Goal: Download file/media: Obtain a digital file from the website

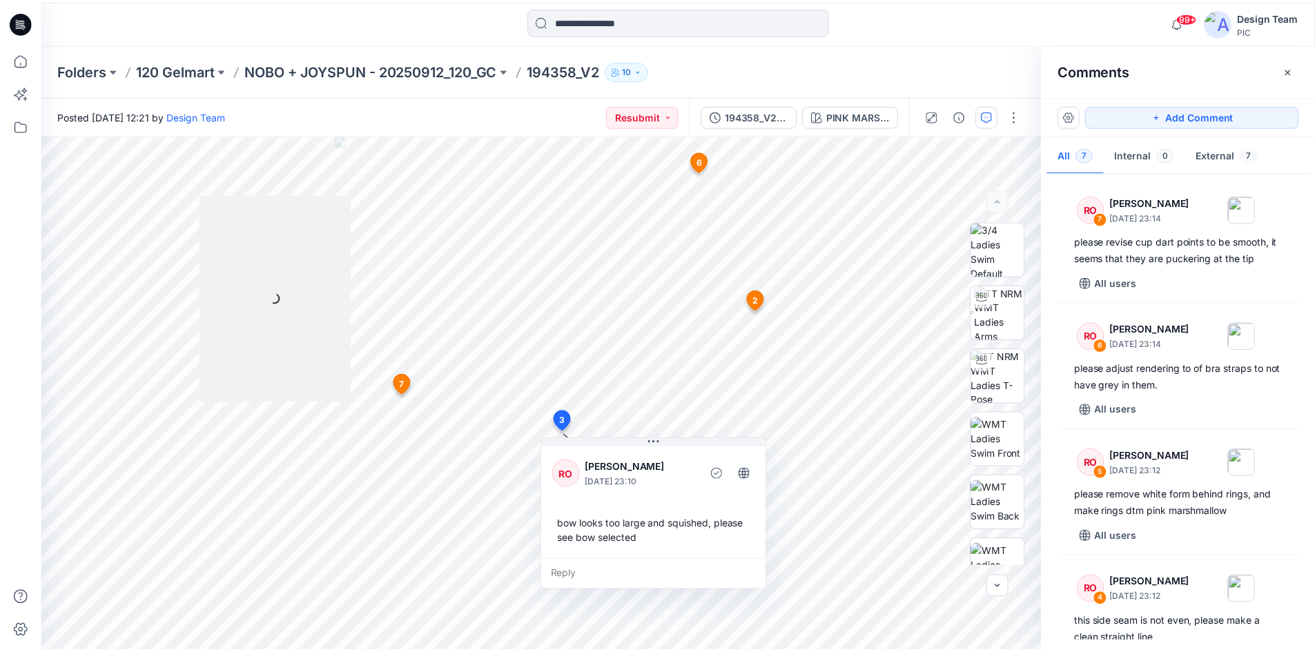
scroll to position [489, 0]
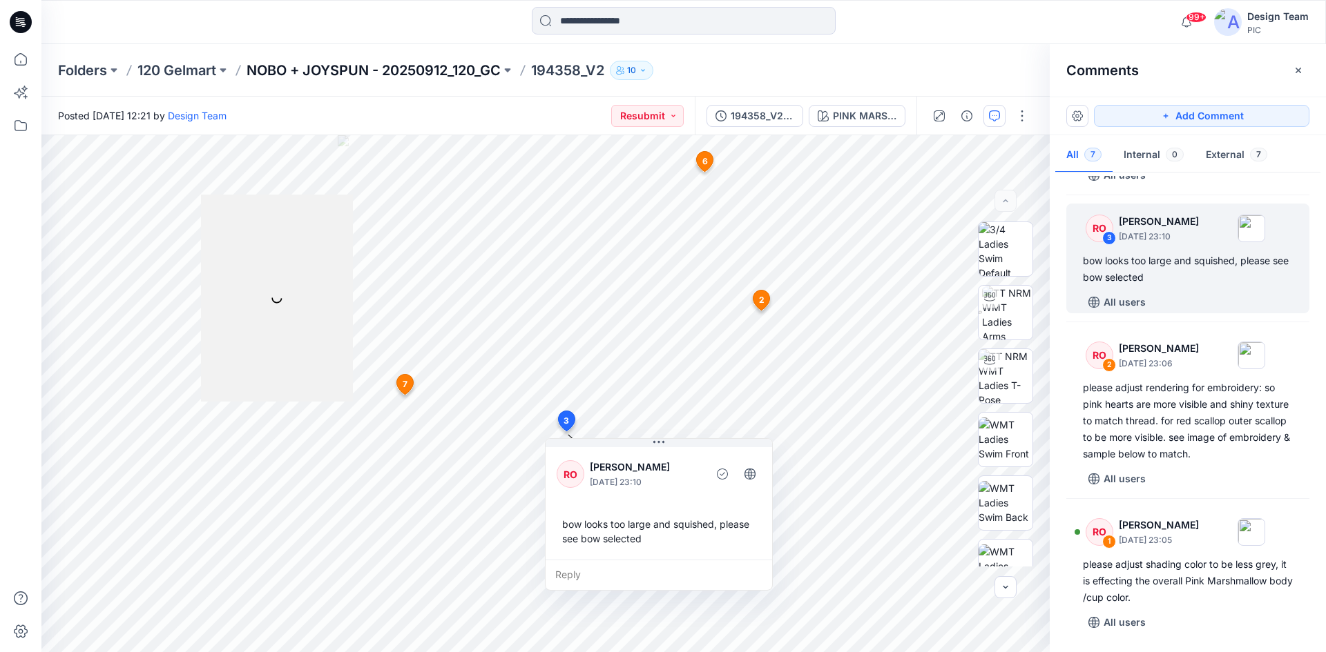
click at [443, 69] on p "NOBO + JOYSPUN - 20250912_120_GC" at bounding box center [373, 70] width 254 height 19
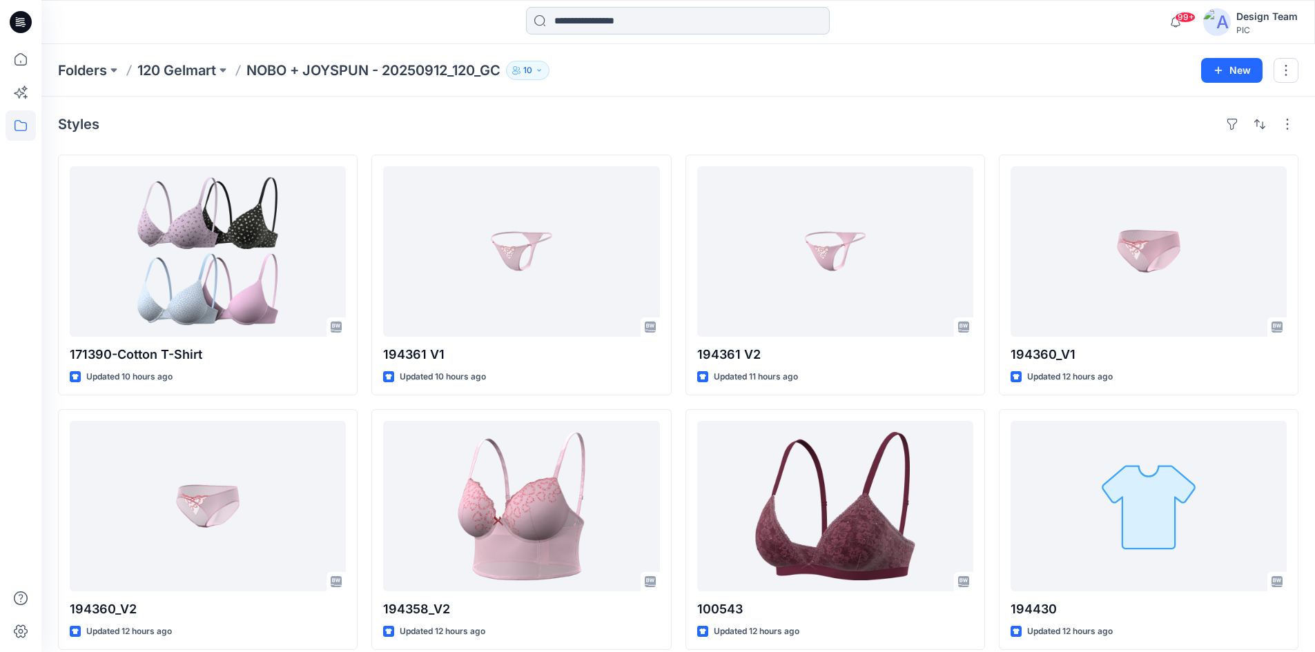
click at [592, 27] on input at bounding box center [678, 21] width 304 height 28
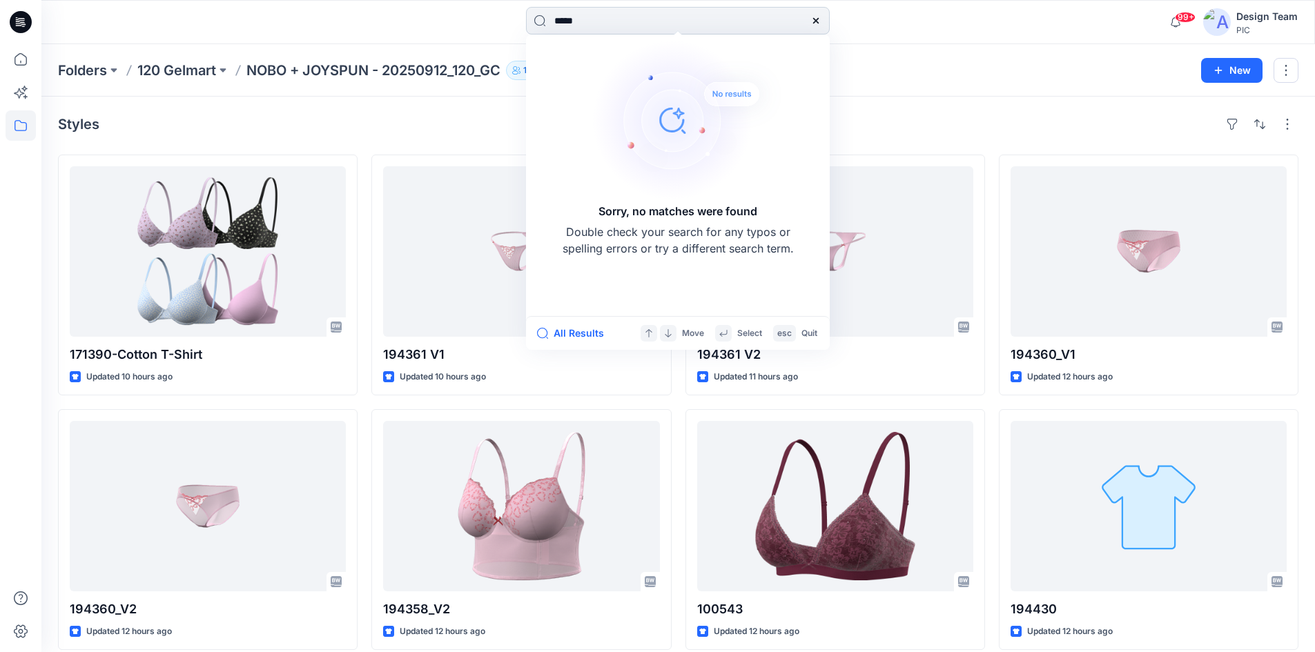
click at [613, 21] on input "*****" at bounding box center [678, 21] width 304 height 28
drag, startPoint x: 588, startPoint y: 25, endPoint x: 471, endPoint y: 38, distance: 118.1
click at [472, 38] on div "***** Sorry, no matches were found Double check your search for any typos or sp…" at bounding box center [678, 22] width 1274 height 44
click at [564, 25] on input "*****" at bounding box center [678, 21] width 304 height 28
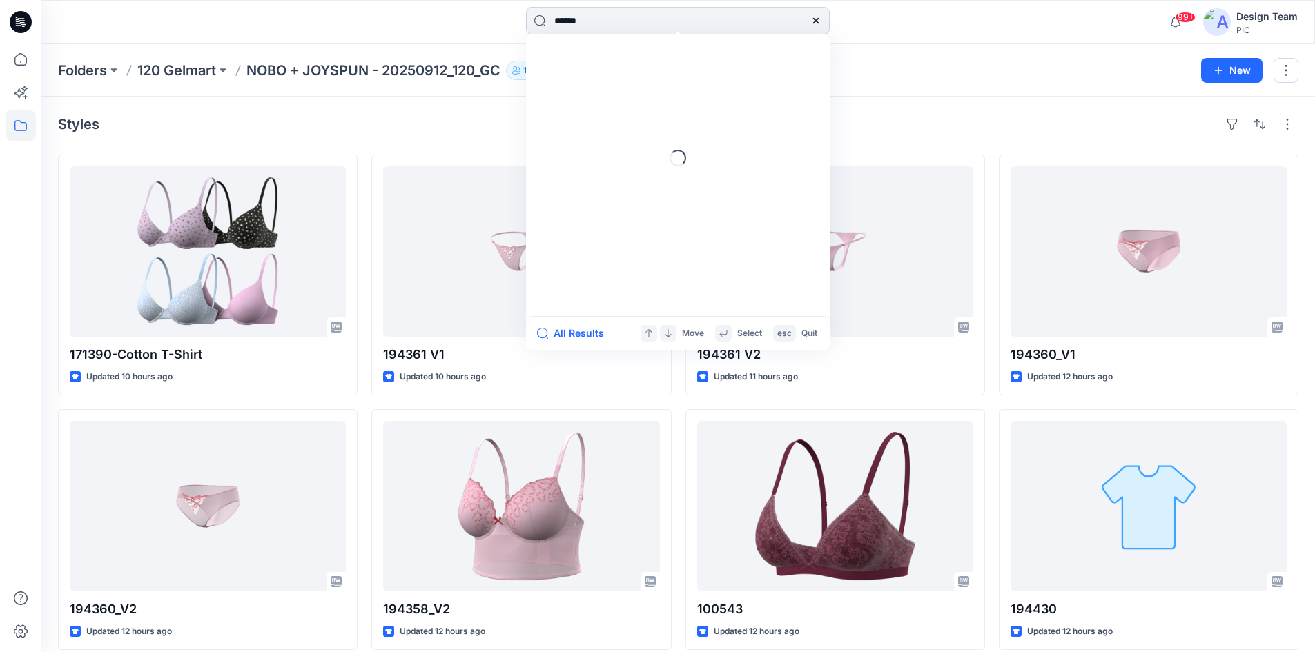
type input "******"
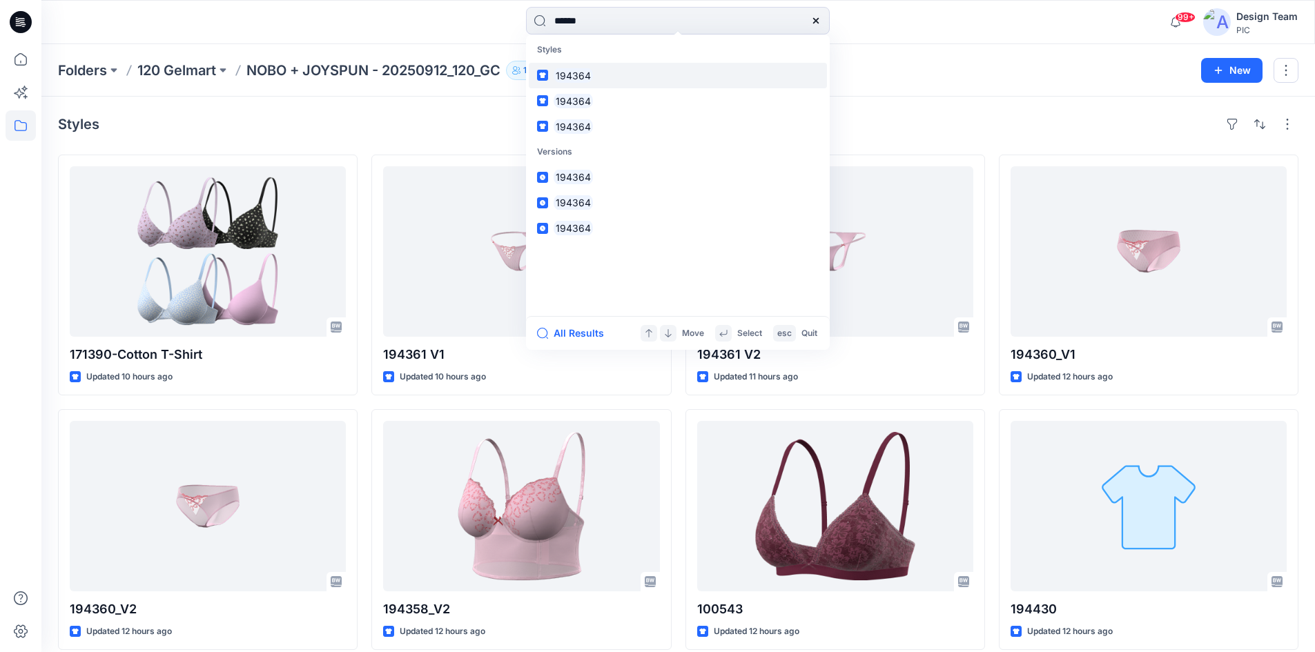
click at [577, 70] on mark "194364" at bounding box center [573, 76] width 39 height 16
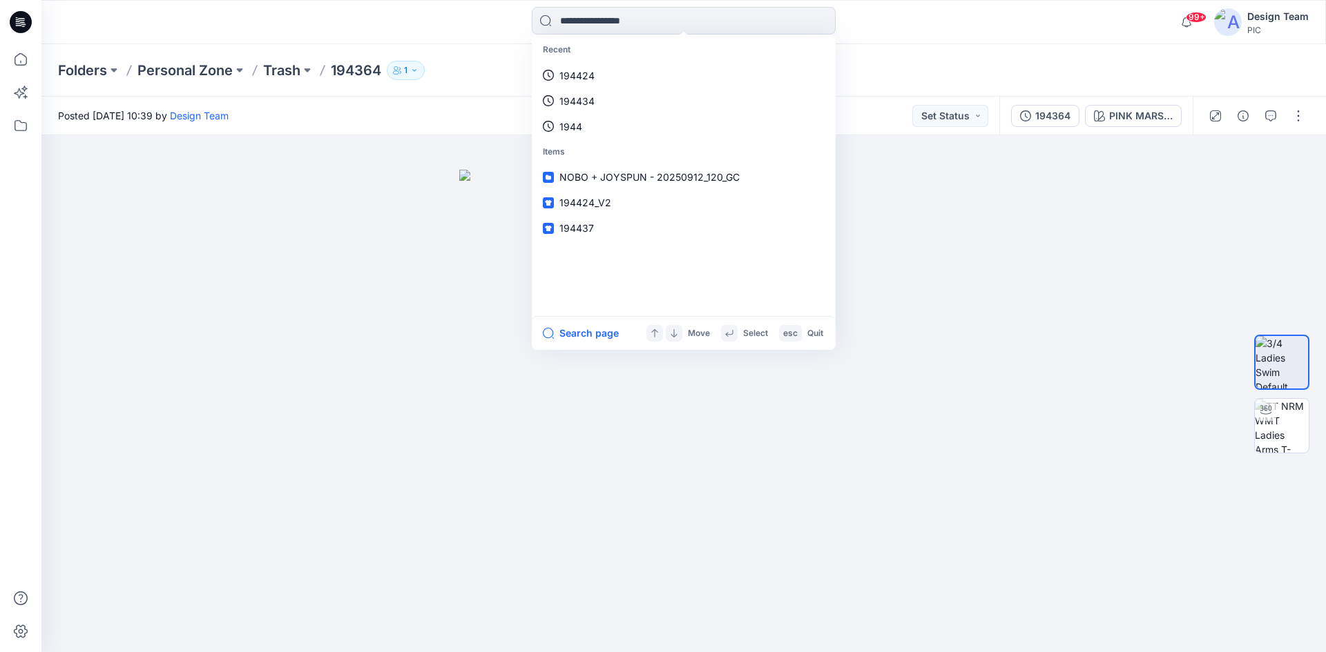
drag, startPoint x: 652, startPoint y: 18, endPoint x: 495, endPoint y: 14, distance: 157.5
click at [495, 14] on div "Recent 194424 194434 1944 Items NOBO + JOYSPUN - 20250912_120_GC 194424_V2 1944…" at bounding box center [683, 22] width 642 height 30
click at [599, 75] on link "194364" at bounding box center [683, 76] width 298 height 26
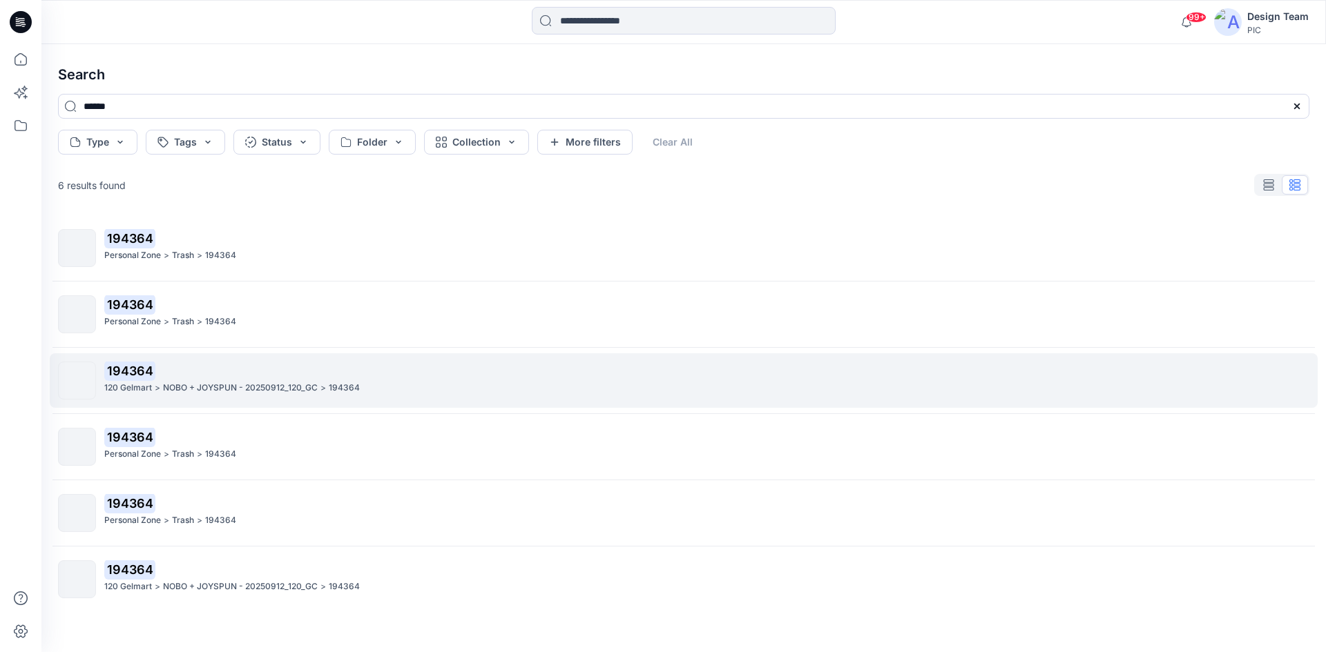
click at [191, 387] on p "NOBO + JOYSPUN - 20250912_120_GC" at bounding box center [240, 388] width 155 height 14
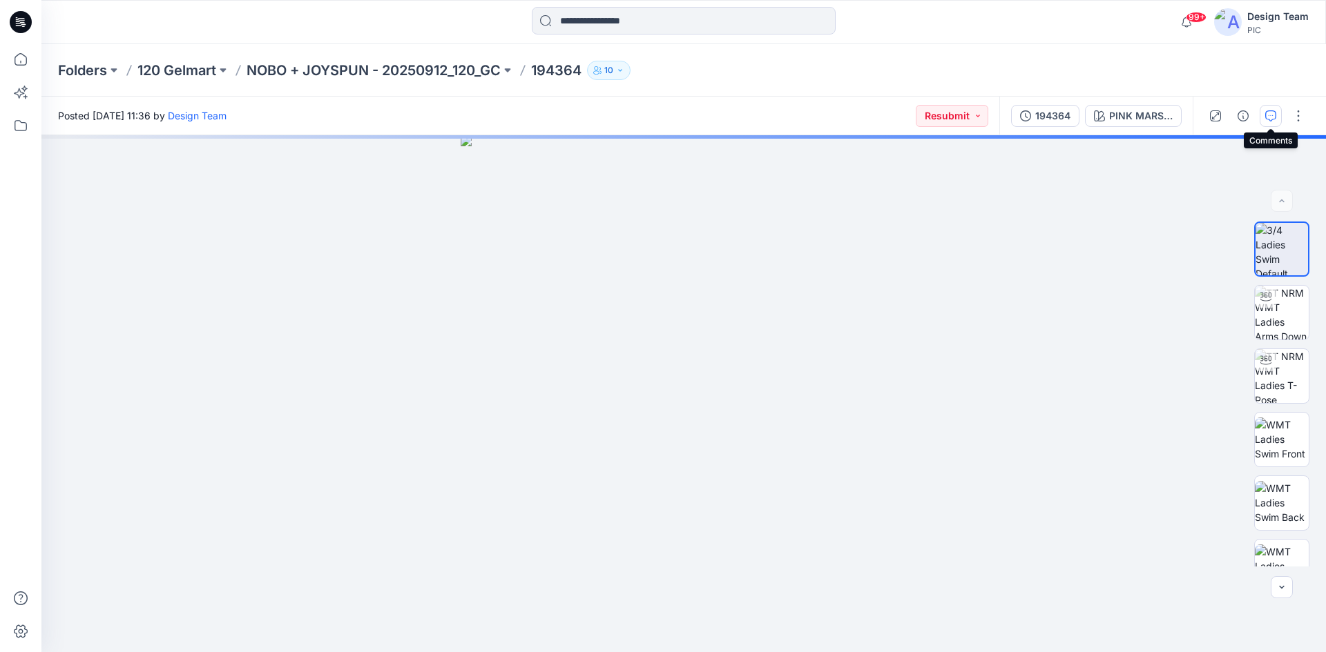
click at [1266, 117] on icon "button" at bounding box center [1270, 115] width 11 height 11
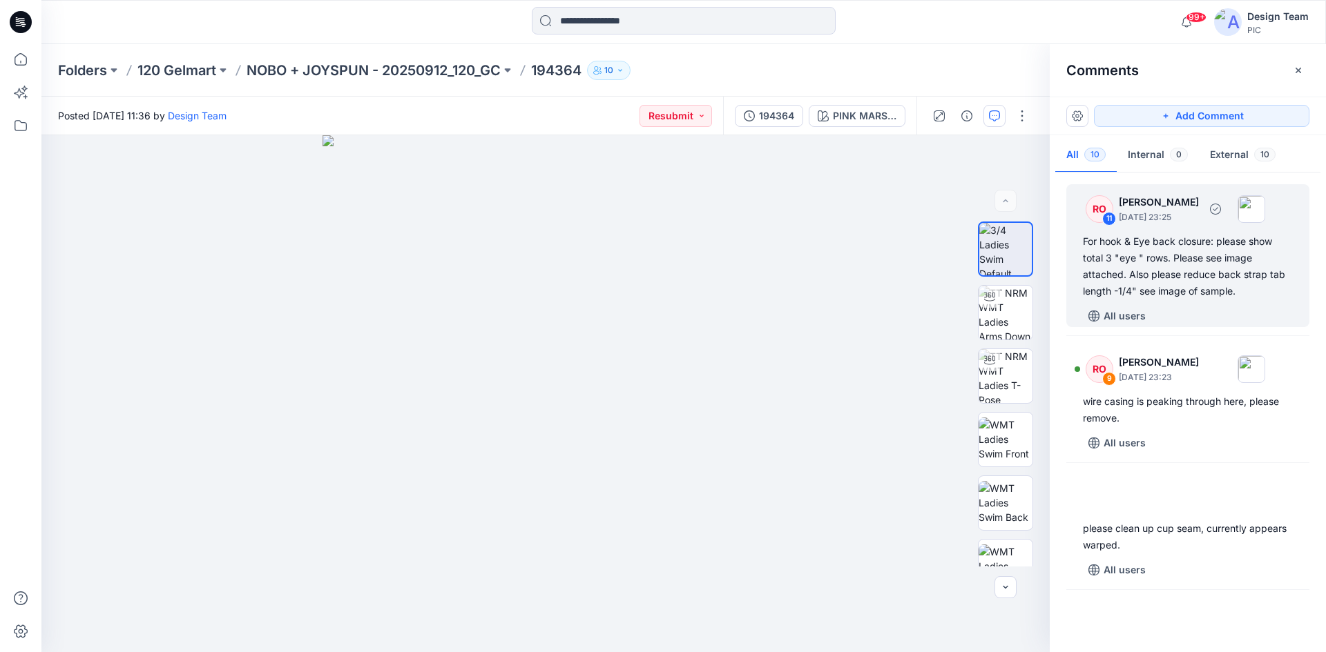
click at [1198, 273] on div "For hook & Eye back closure: please show total 3 "eye " rows. Please see image …" at bounding box center [1188, 266] width 210 height 66
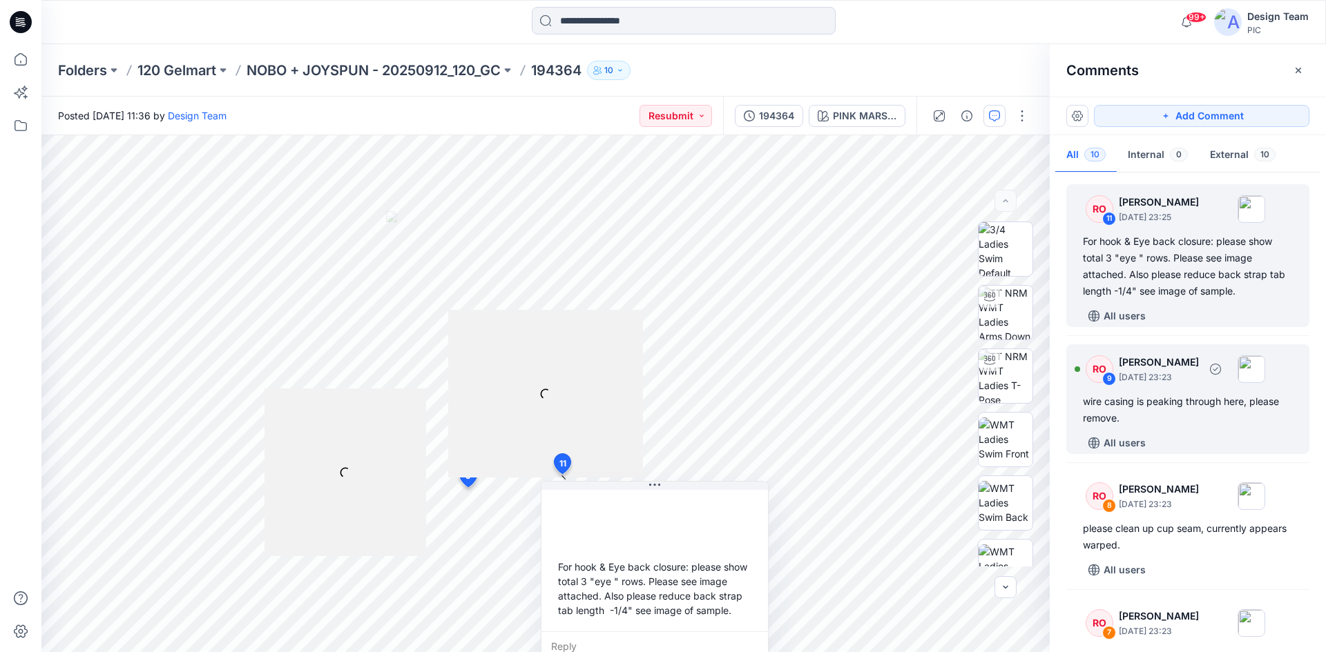
click at [1203, 416] on div "wire casing is peaking through here, please remove." at bounding box center [1188, 410] width 210 height 33
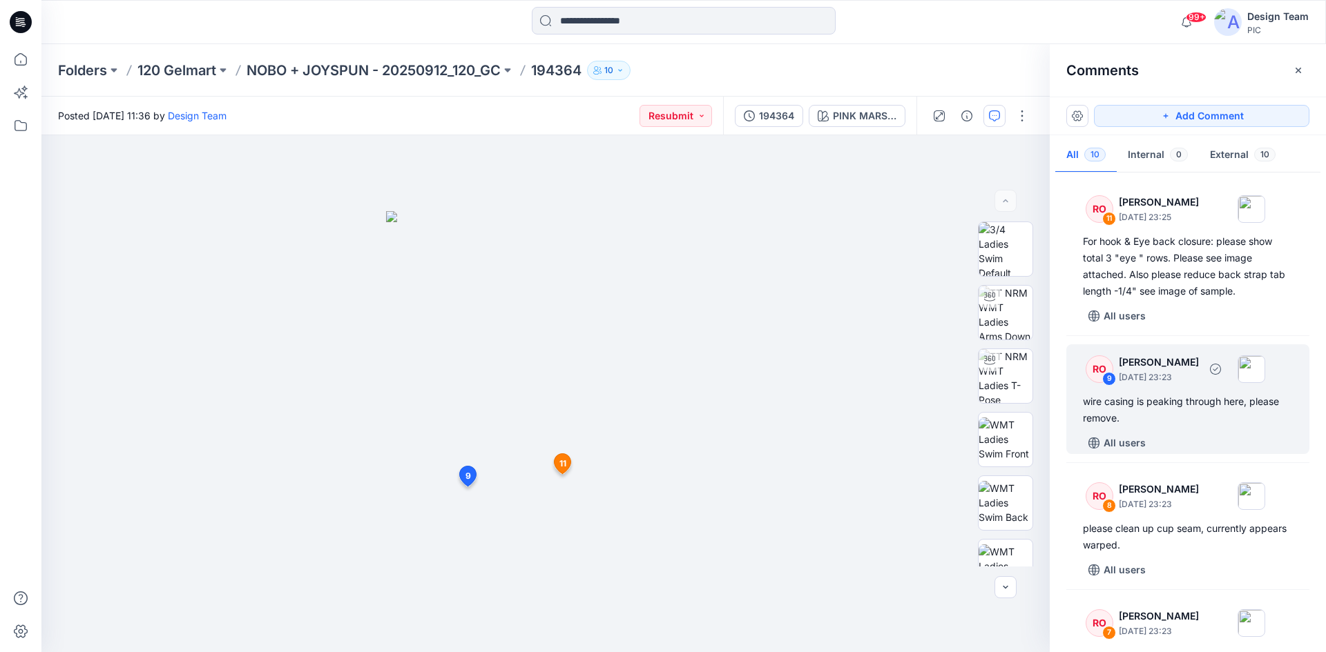
click at [1161, 410] on div "wire casing is peaking through here, please remove." at bounding box center [1188, 410] width 210 height 33
click at [1160, 406] on div "wire casing is peaking through here, please remove." at bounding box center [1188, 410] width 210 height 33
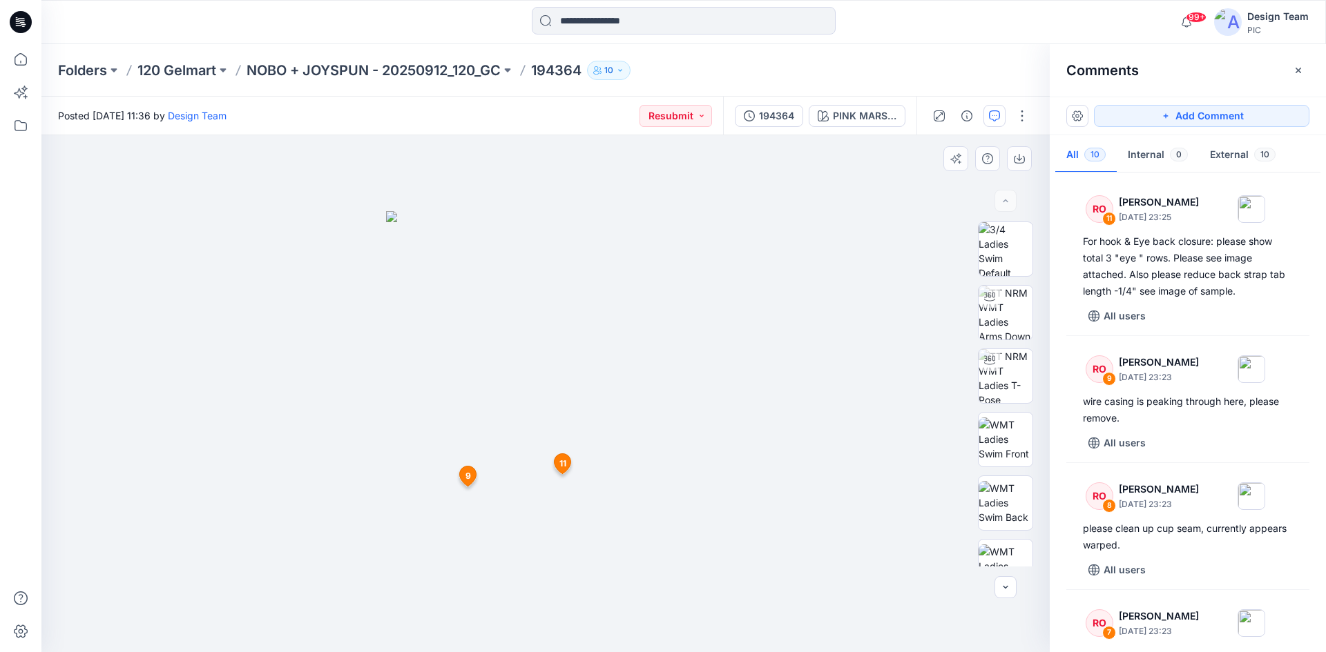
click at [466, 478] on span "9" at bounding box center [468, 476] width 6 height 12
click at [1009, 310] on img at bounding box center [1005, 313] width 54 height 54
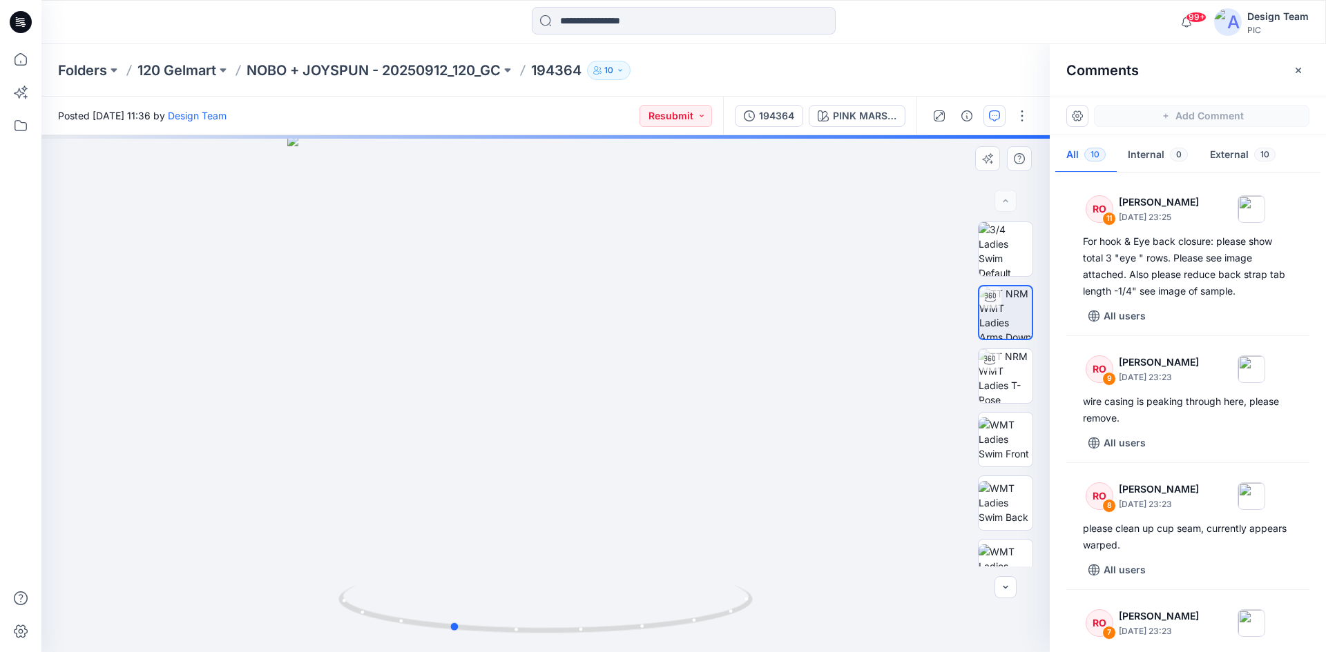
drag, startPoint x: 545, startPoint y: 630, endPoint x: 870, endPoint y: 603, distance: 325.7
click at [871, 603] on div at bounding box center [545, 393] width 1008 height 517
drag, startPoint x: 701, startPoint y: 625, endPoint x: 983, endPoint y: 467, distance: 323.0
click at [612, 623] on icon at bounding box center [547, 611] width 418 height 52
click at [1009, 388] on img at bounding box center [1005, 376] width 54 height 54
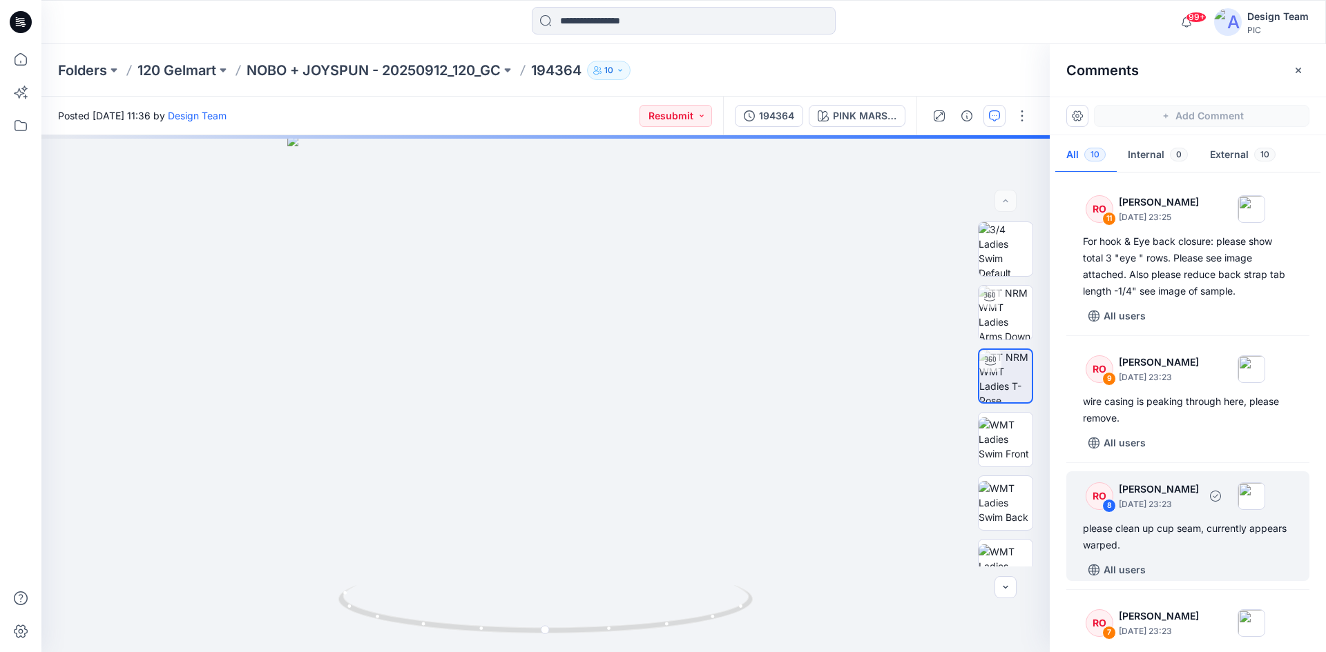
click at [1203, 527] on div "please clean up cup seam, currently appears warped." at bounding box center [1188, 537] width 210 height 33
click at [1179, 521] on div "please clean up cup seam, currently appears warped." at bounding box center [1188, 537] width 210 height 33
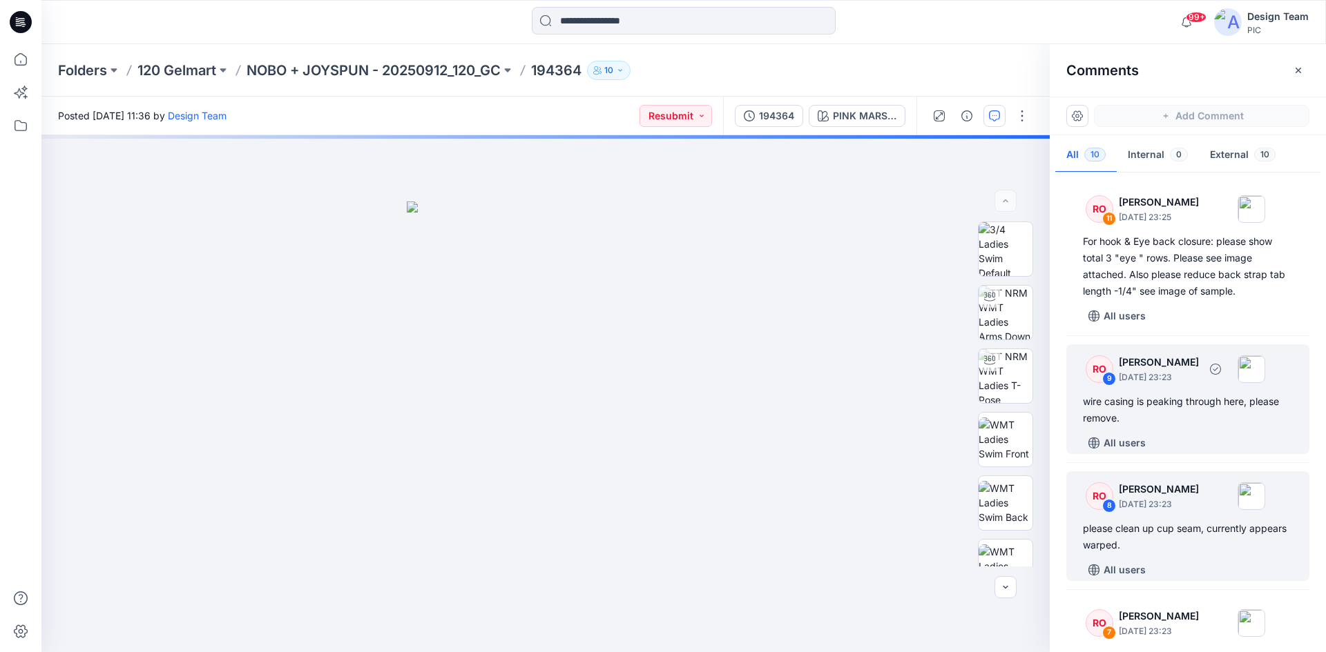
click at [1177, 405] on div "wire casing is peaking through here, please remove." at bounding box center [1188, 410] width 210 height 33
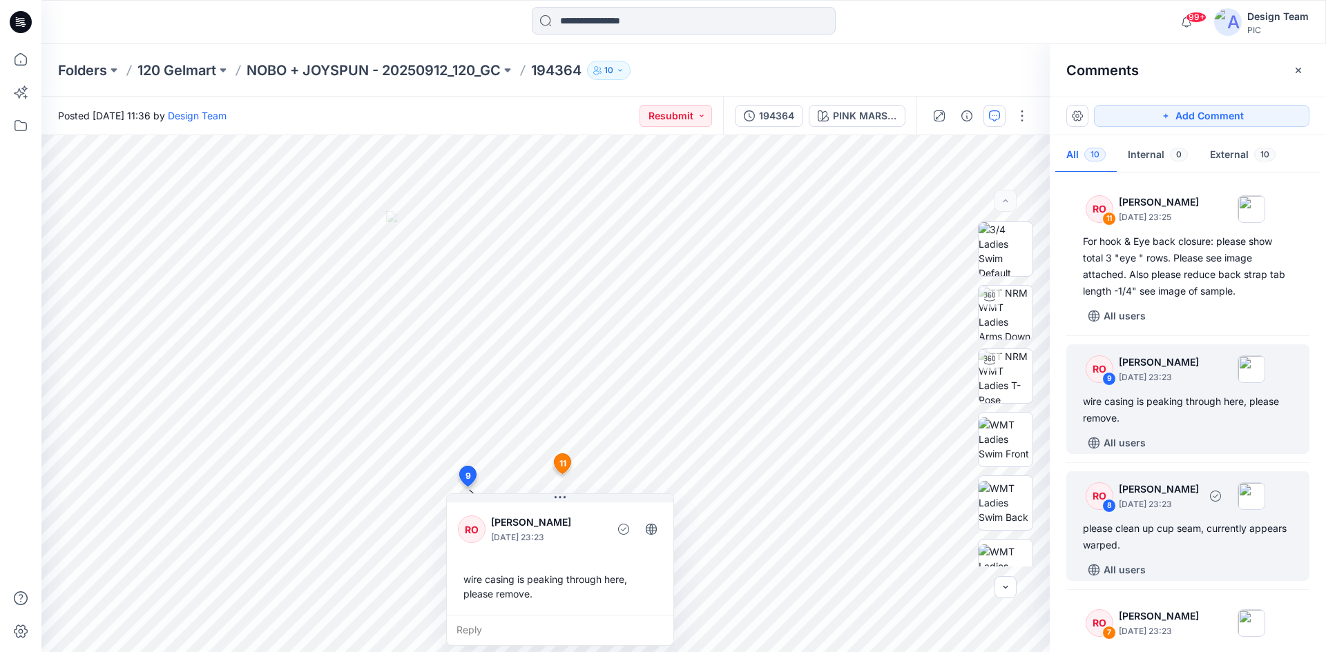
click at [1157, 515] on div "RO 8 Raquel Ortiz September 30, 2025 23:23 please clean up cup seam, currently …" at bounding box center [1187, 527] width 243 height 110
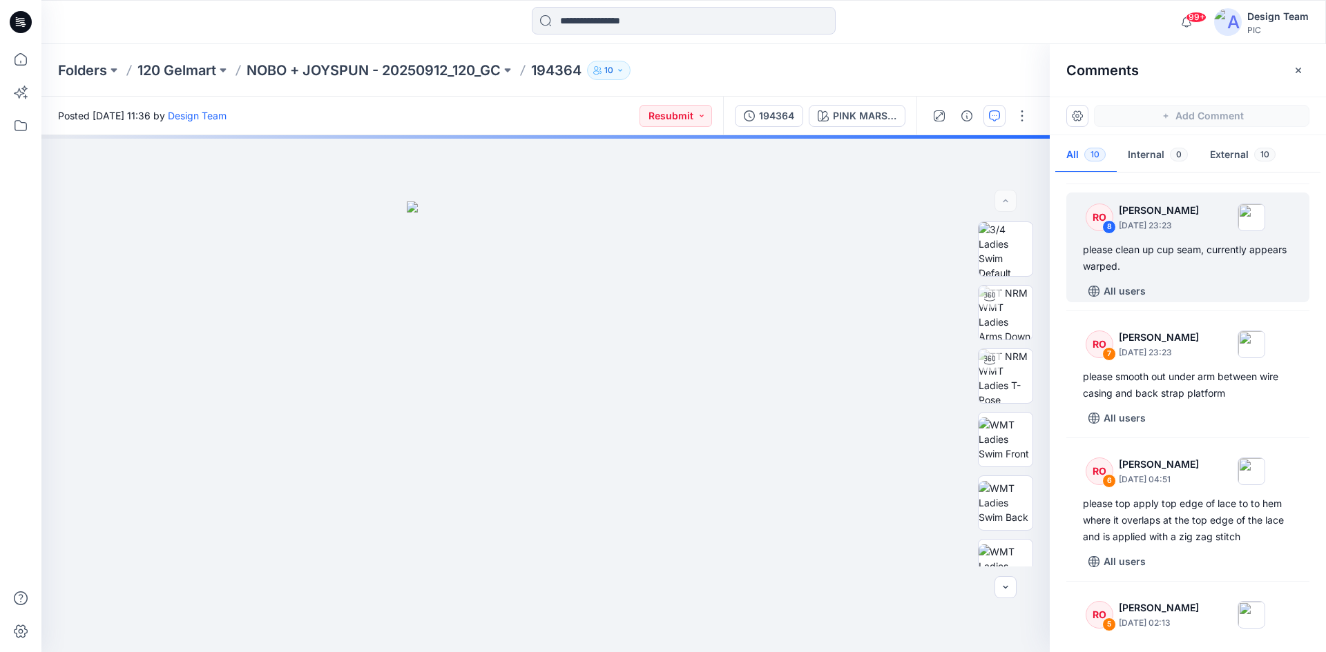
scroll to position [138, 0]
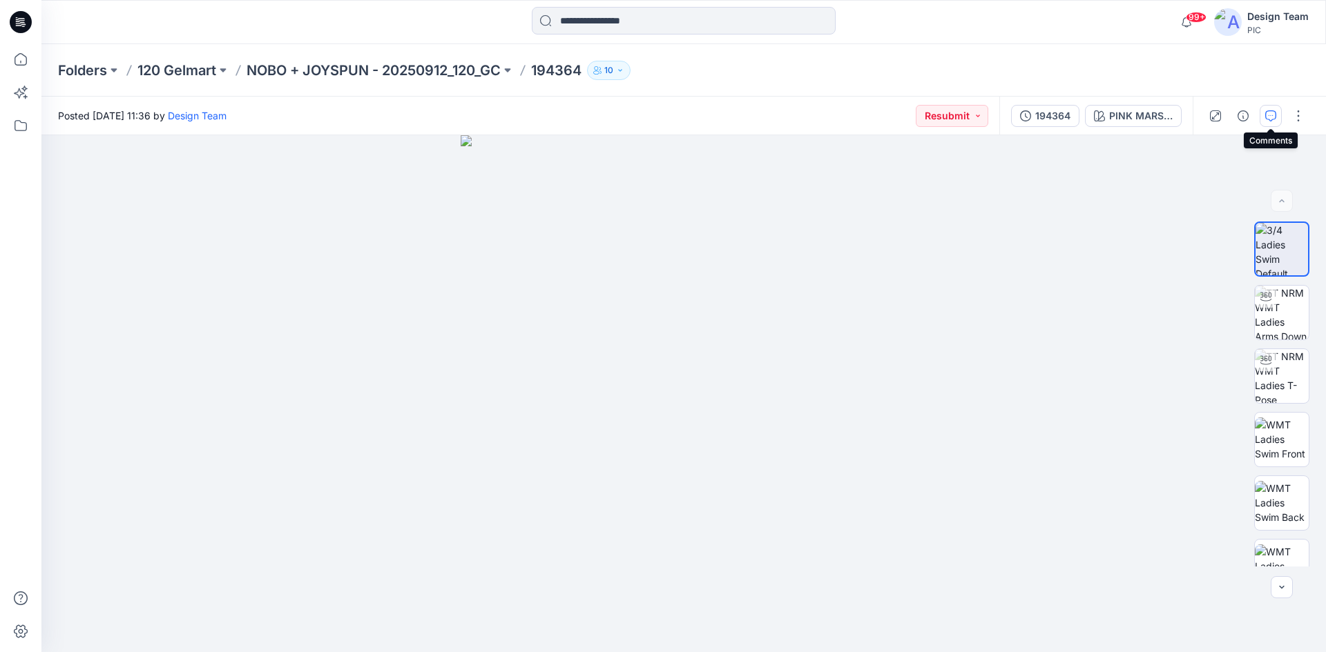
click at [1272, 116] on icon "button" at bounding box center [1270, 115] width 11 height 11
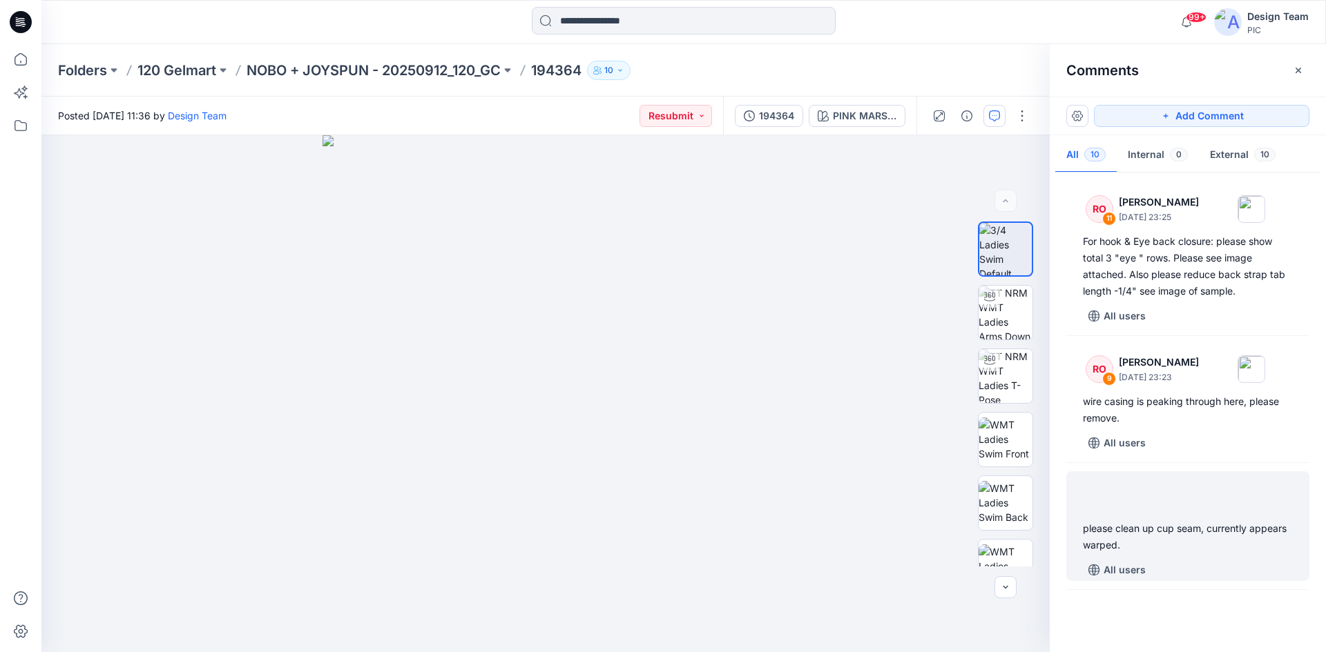
click at [1195, 516] on div "please clean up cup seam, currently appears warped. All users" at bounding box center [1187, 527] width 243 height 110
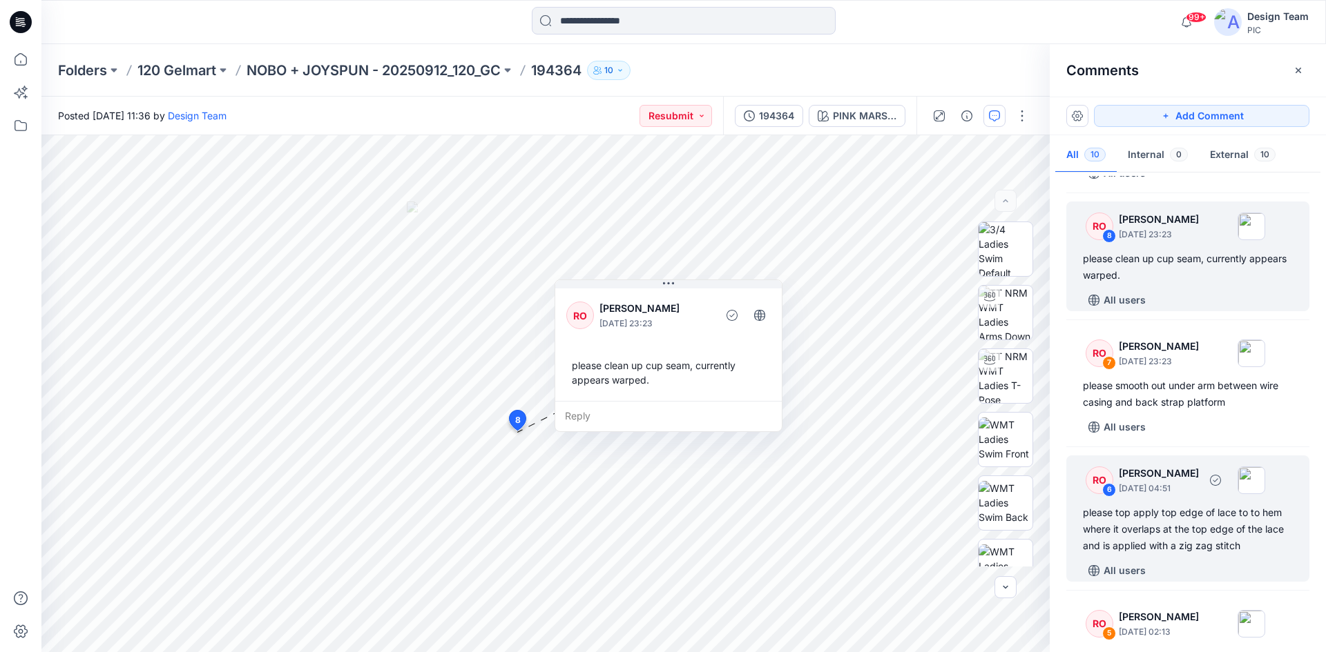
scroll to position [276, 0]
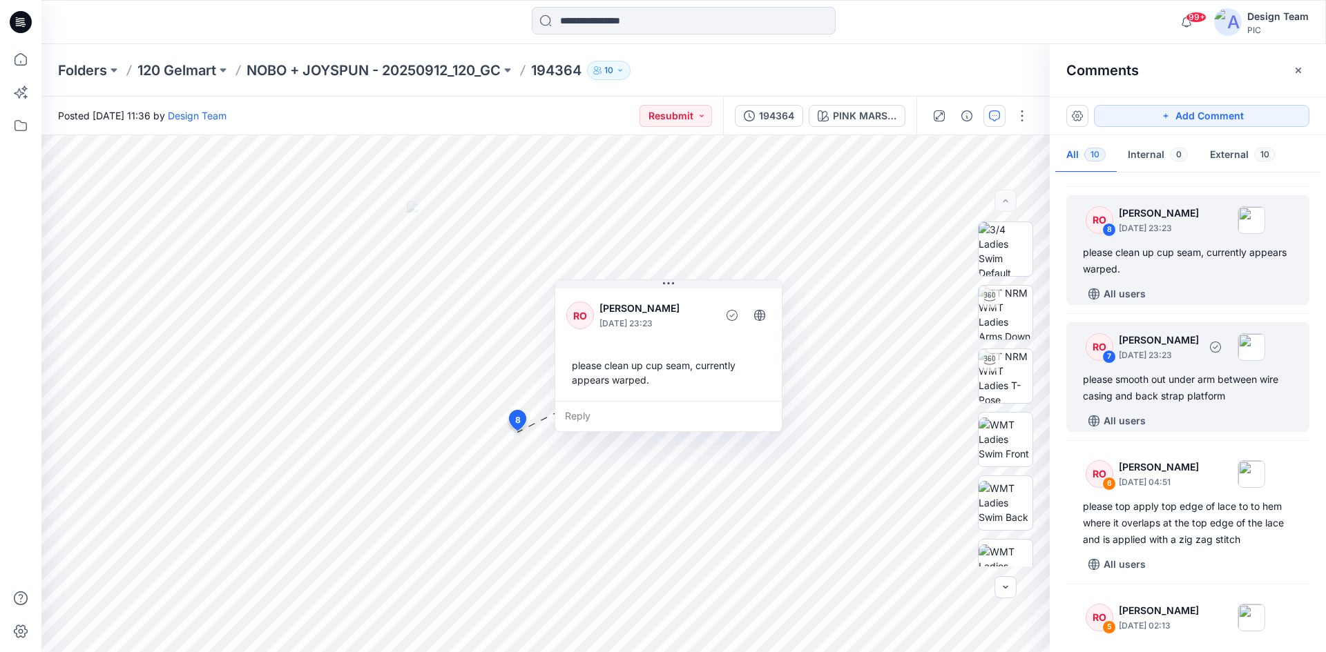
click at [1172, 389] on div "please smooth out under arm between wire casing and back strap platform" at bounding box center [1188, 387] width 210 height 33
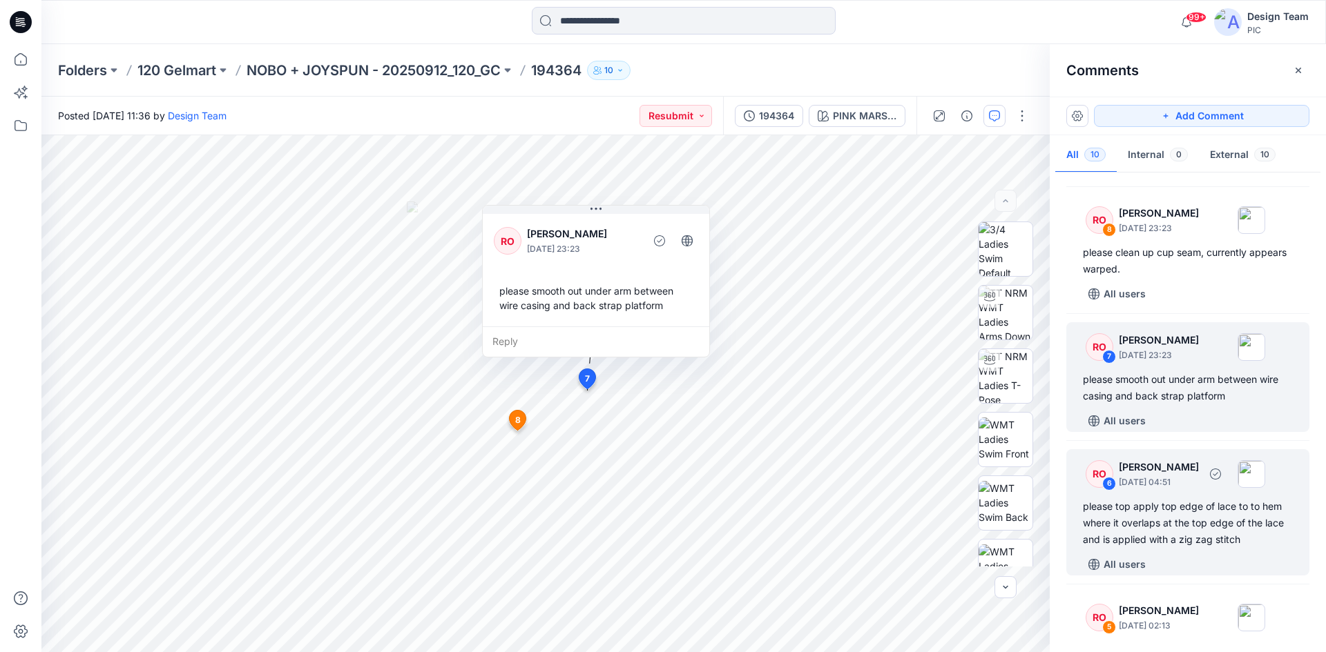
click at [1200, 514] on div "please top apply top edge of lace to to hem where it overlaps at the top edge o…" at bounding box center [1188, 523] width 210 height 50
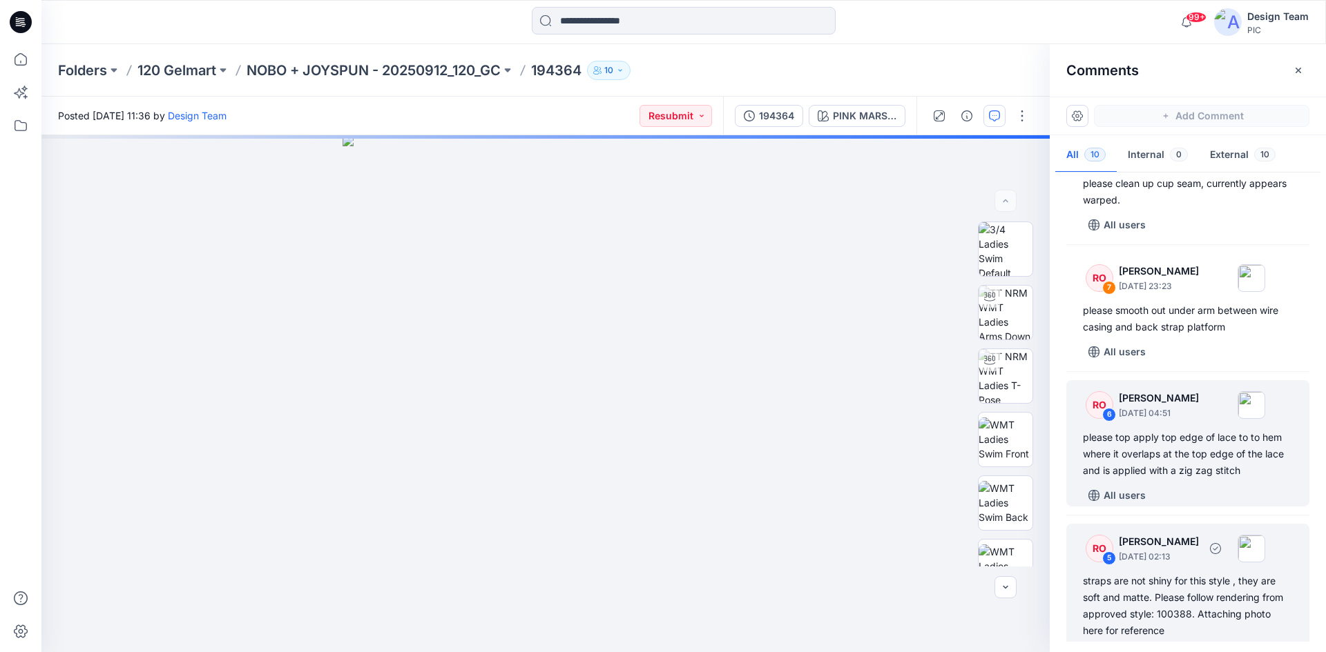
scroll to position [414, 0]
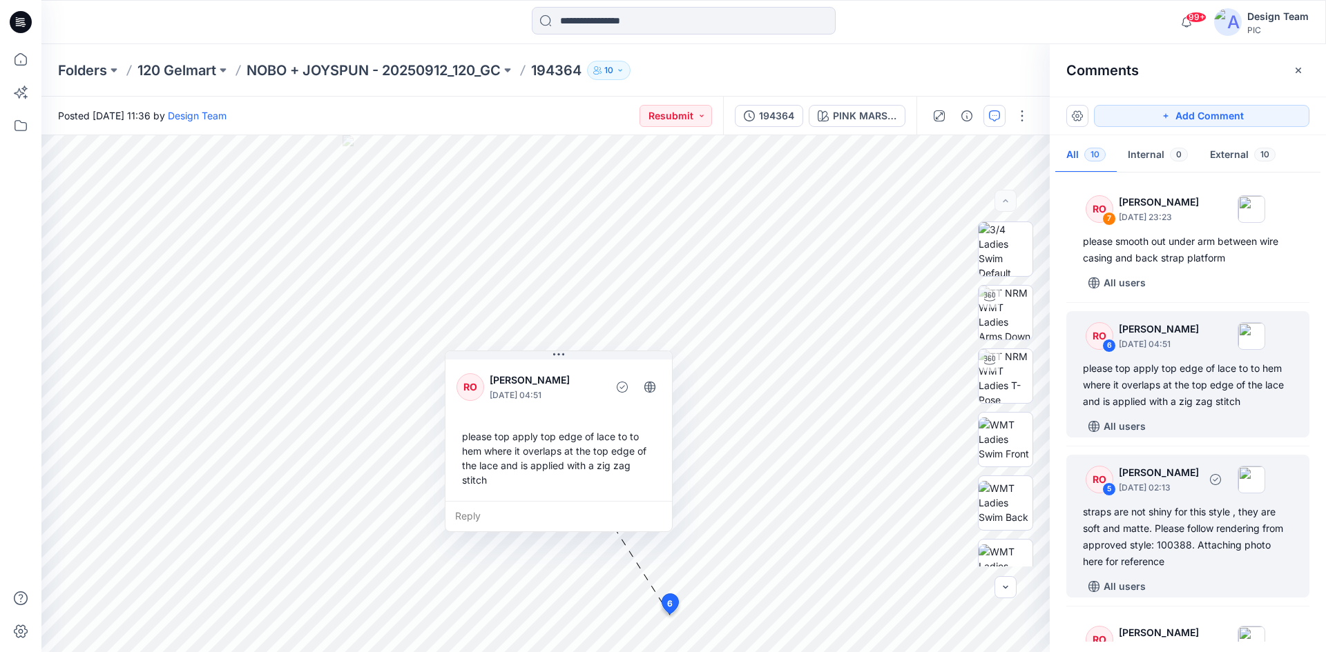
click at [1176, 533] on div "straps are not shiny for this style , they are soft and matte. Please follow re…" at bounding box center [1188, 537] width 210 height 66
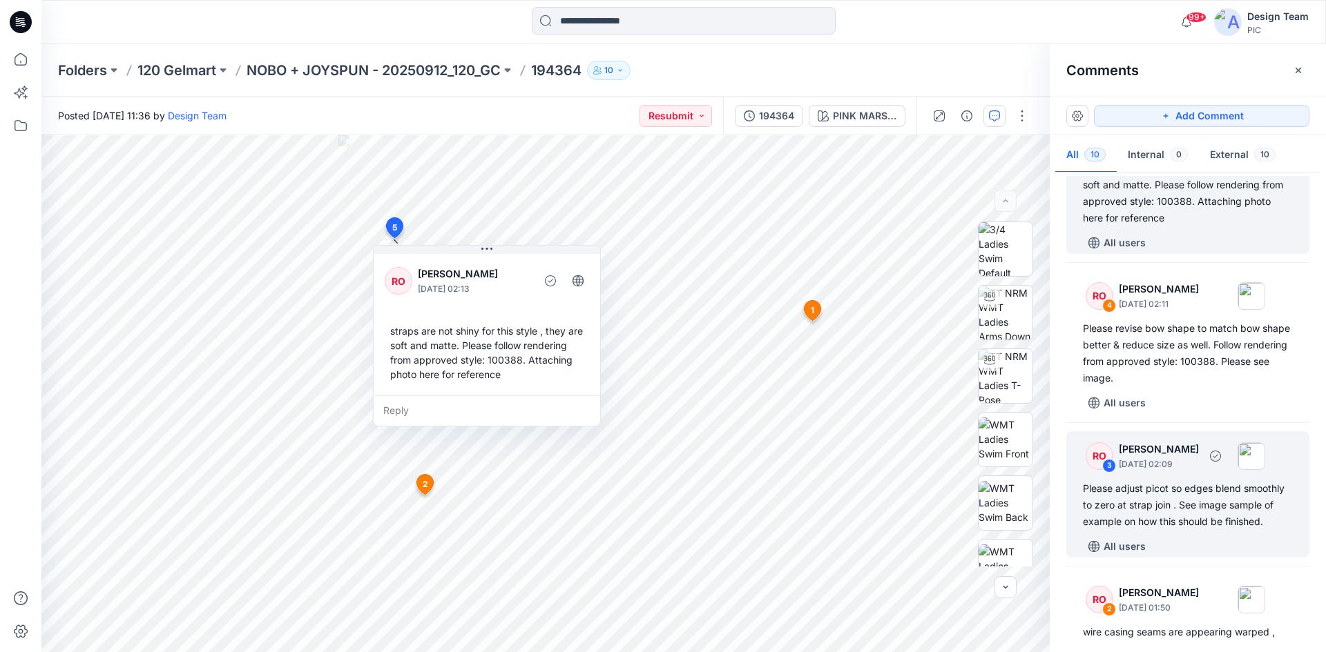
scroll to position [759, 0]
click at [1148, 503] on div "Please adjust picot so edges blend smoothly to zero at strap join . See image s…" at bounding box center [1188, 504] width 210 height 50
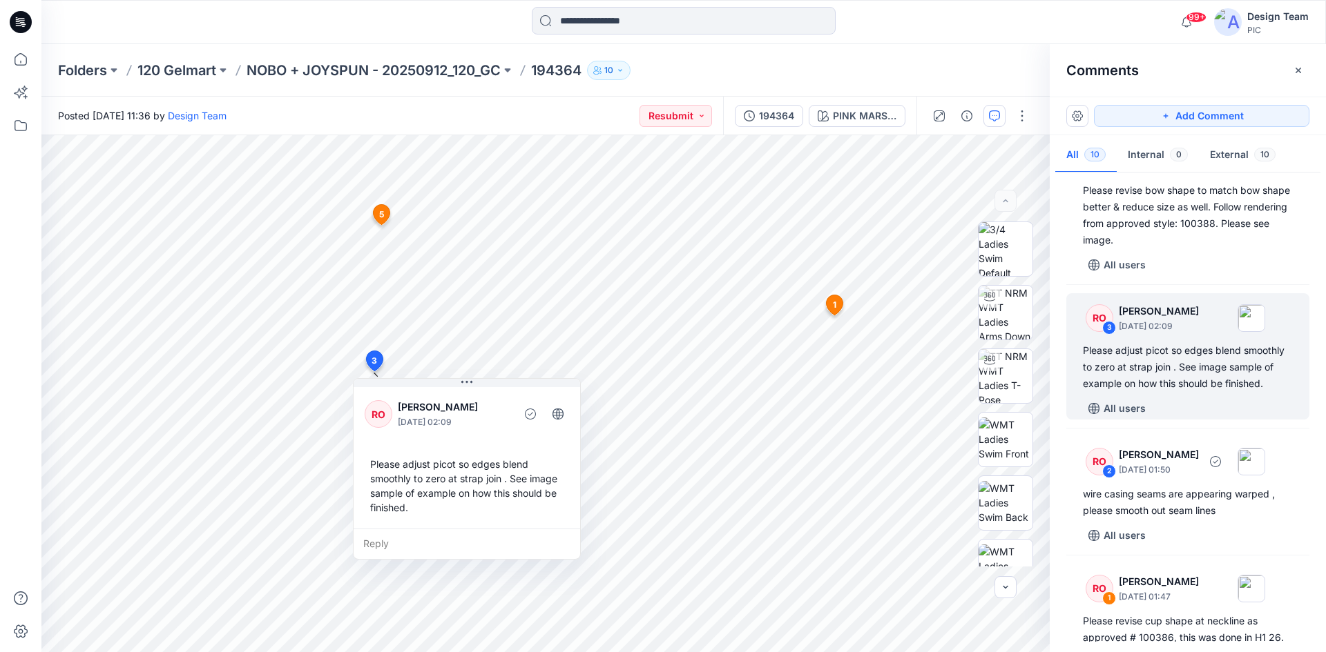
scroll to position [898, 0]
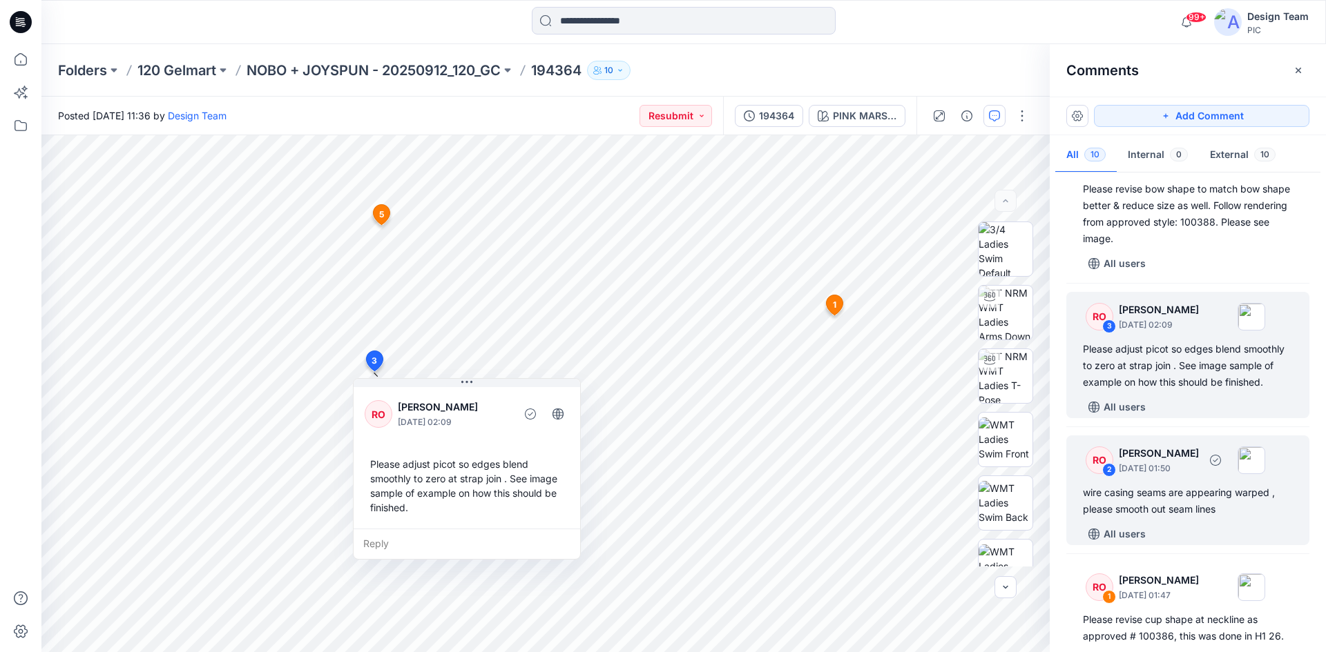
click at [1159, 518] on div "wire casing seams are appearing warped , please smooth out seam lines" at bounding box center [1188, 501] width 210 height 33
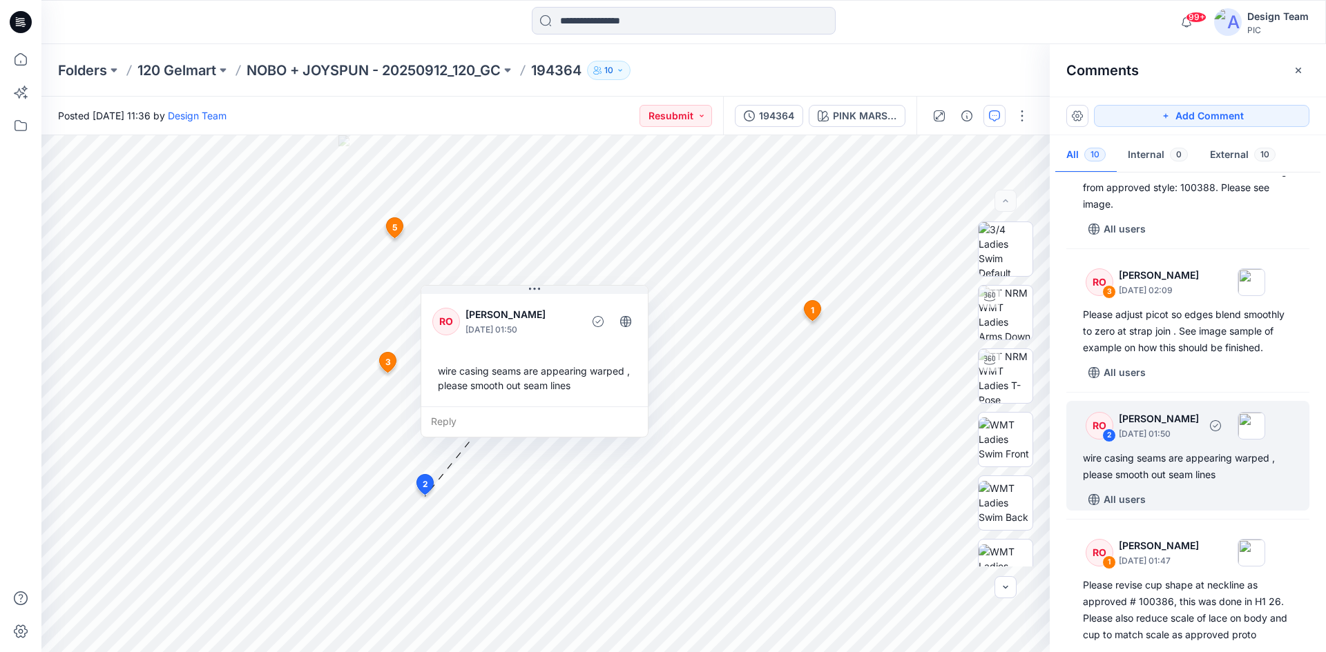
scroll to position [1002, 0]
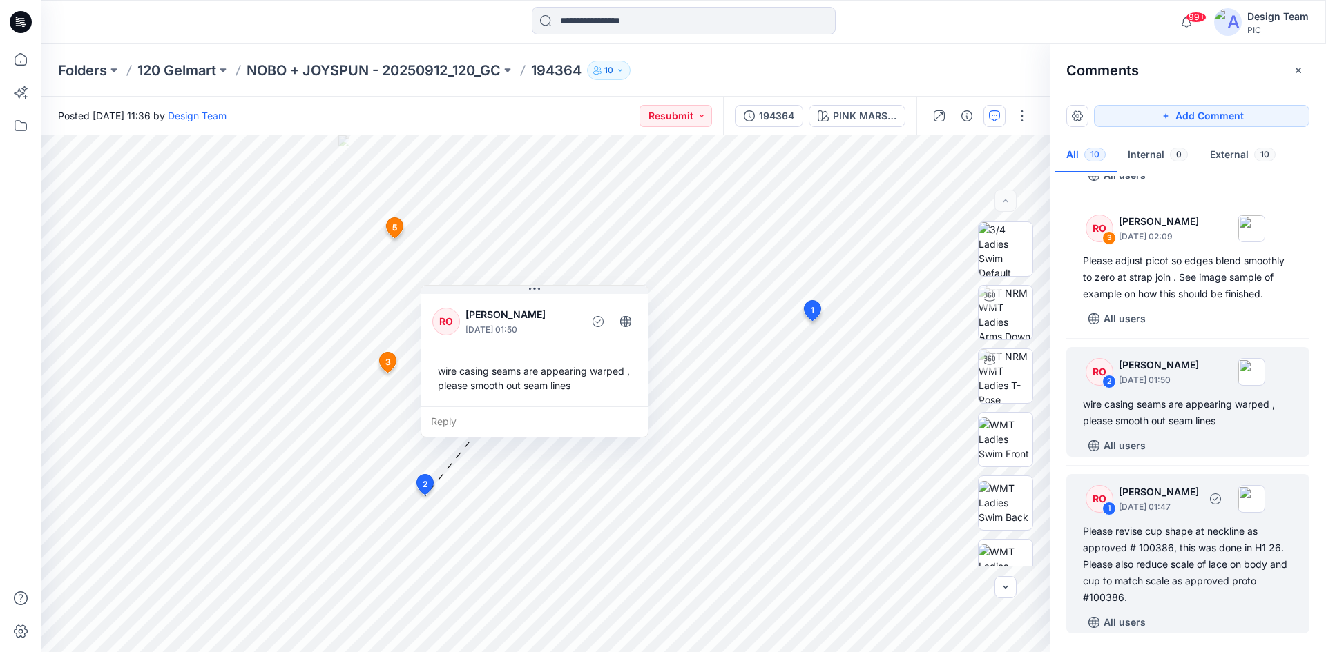
click at [1157, 544] on div "Please revise cup shape at neckline as approved # 100386, this was done in H1 2…" at bounding box center [1188, 564] width 210 height 83
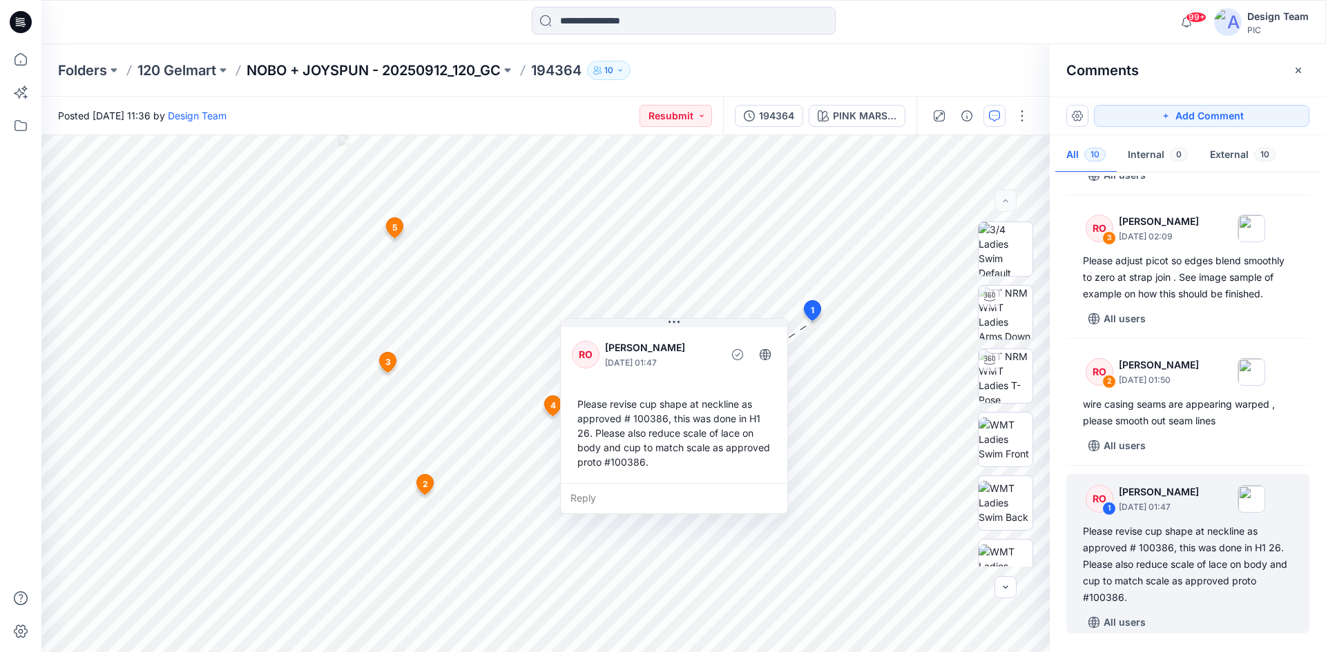
click at [400, 67] on p "NOBO + JOYSPUN - 20250912_120_GC" at bounding box center [373, 70] width 254 height 19
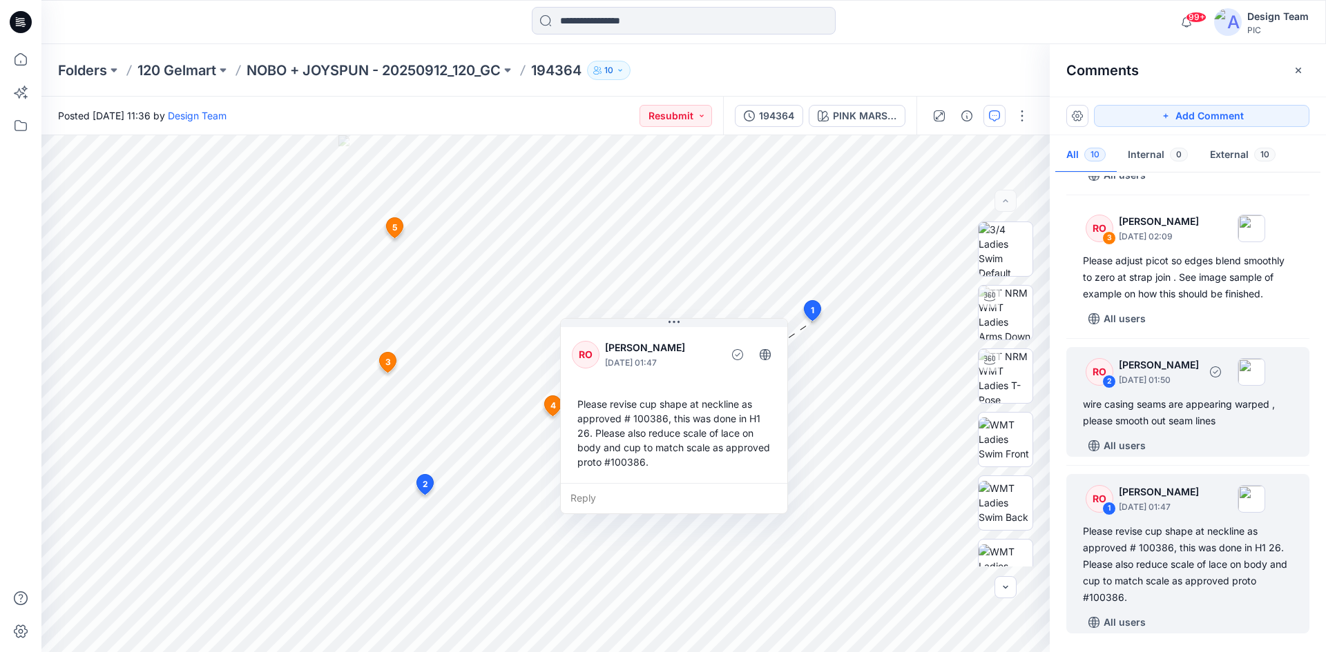
click at [1168, 414] on div "wire casing seams are appearing warped , please smooth out seam lines" at bounding box center [1188, 412] width 210 height 33
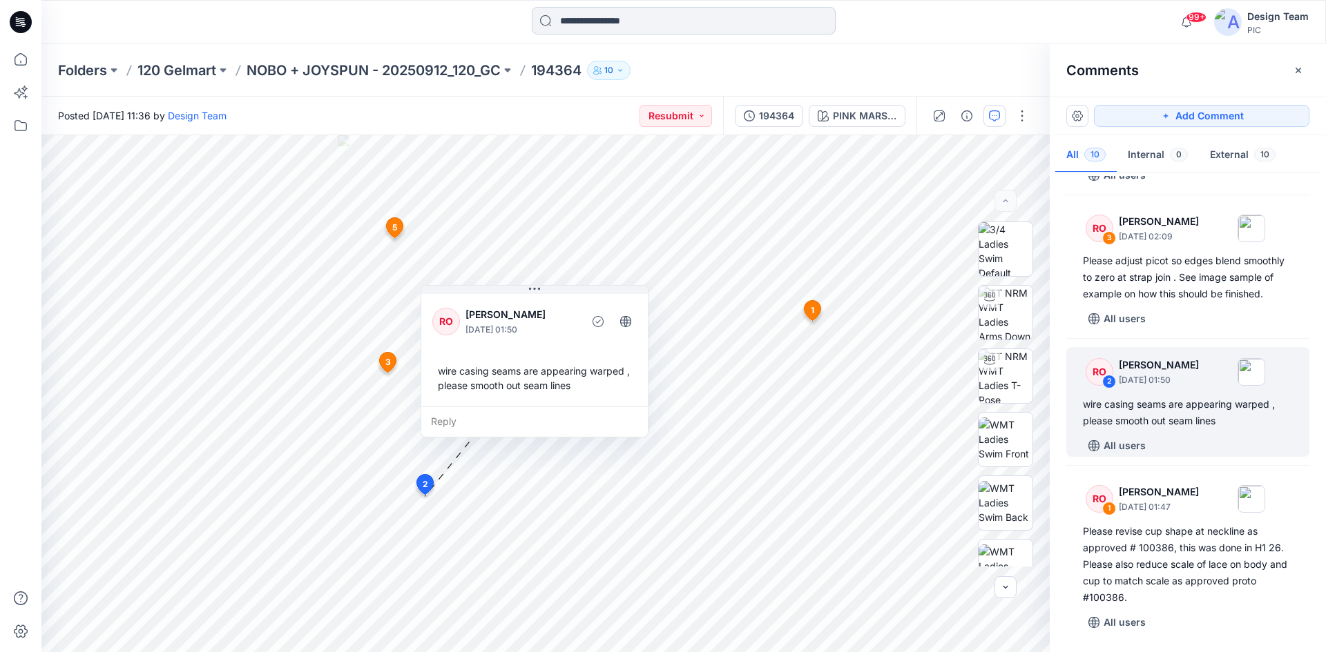
click at [640, 21] on input at bounding box center [684, 21] width 304 height 28
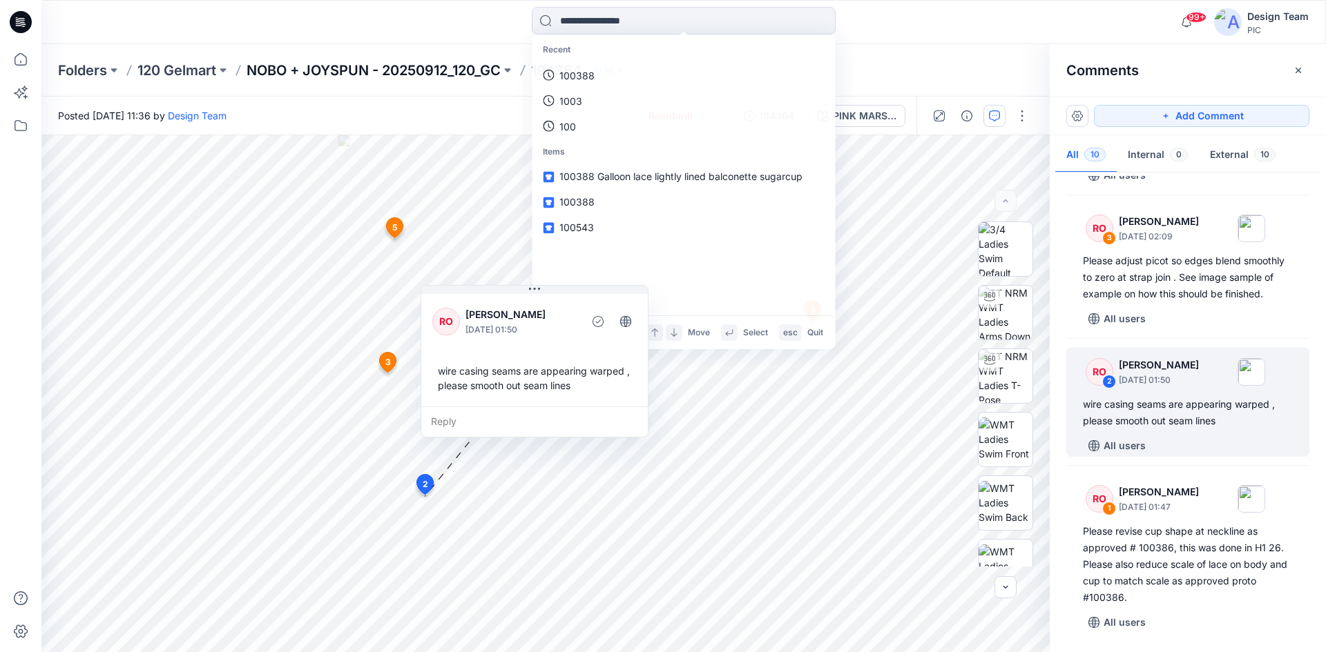
click at [397, 70] on p "NOBO + JOYSPUN - 20250912_120_GC" at bounding box center [373, 70] width 254 height 19
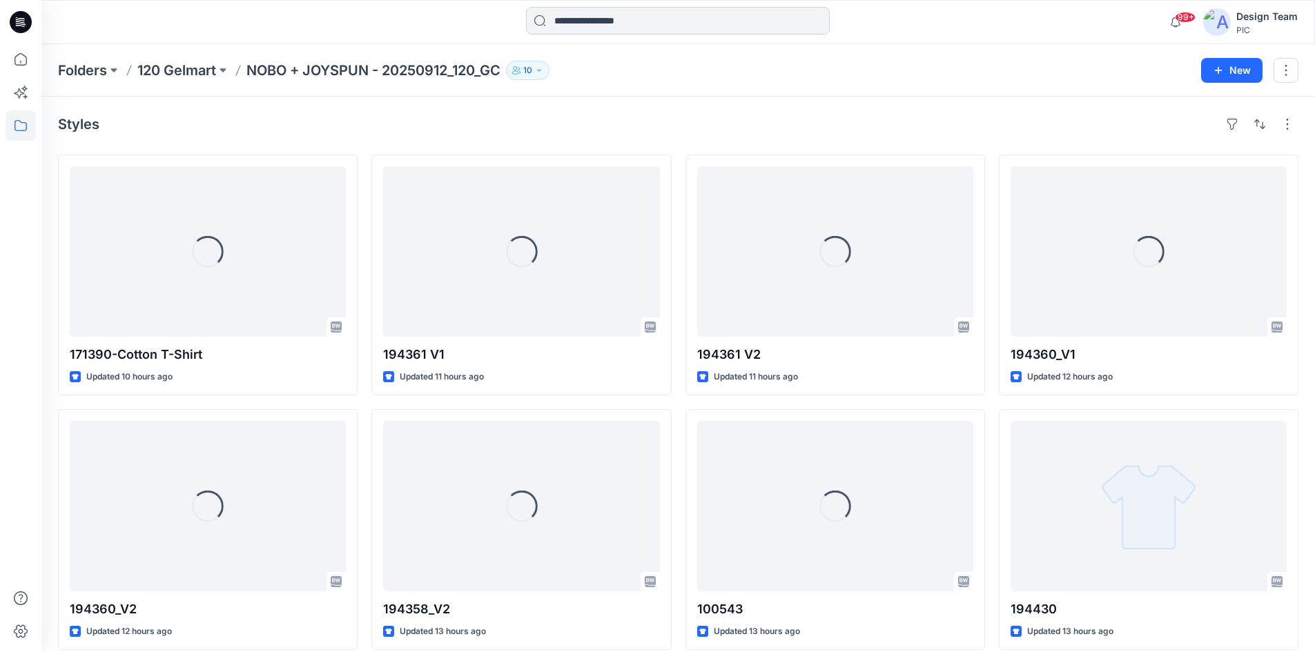
click at [611, 23] on input at bounding box center [678, 21] width 304 height 28
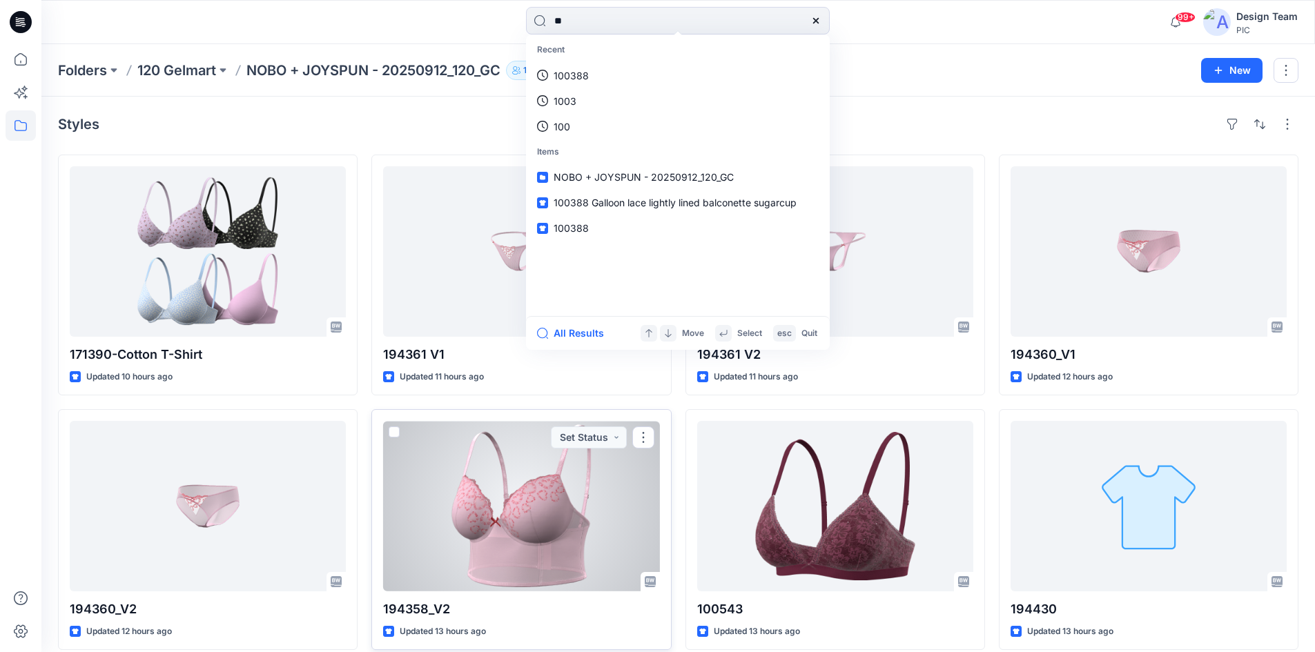
type input "**"
click at [502, 516] on div at bounding box center [521, 506] width 276 height 171
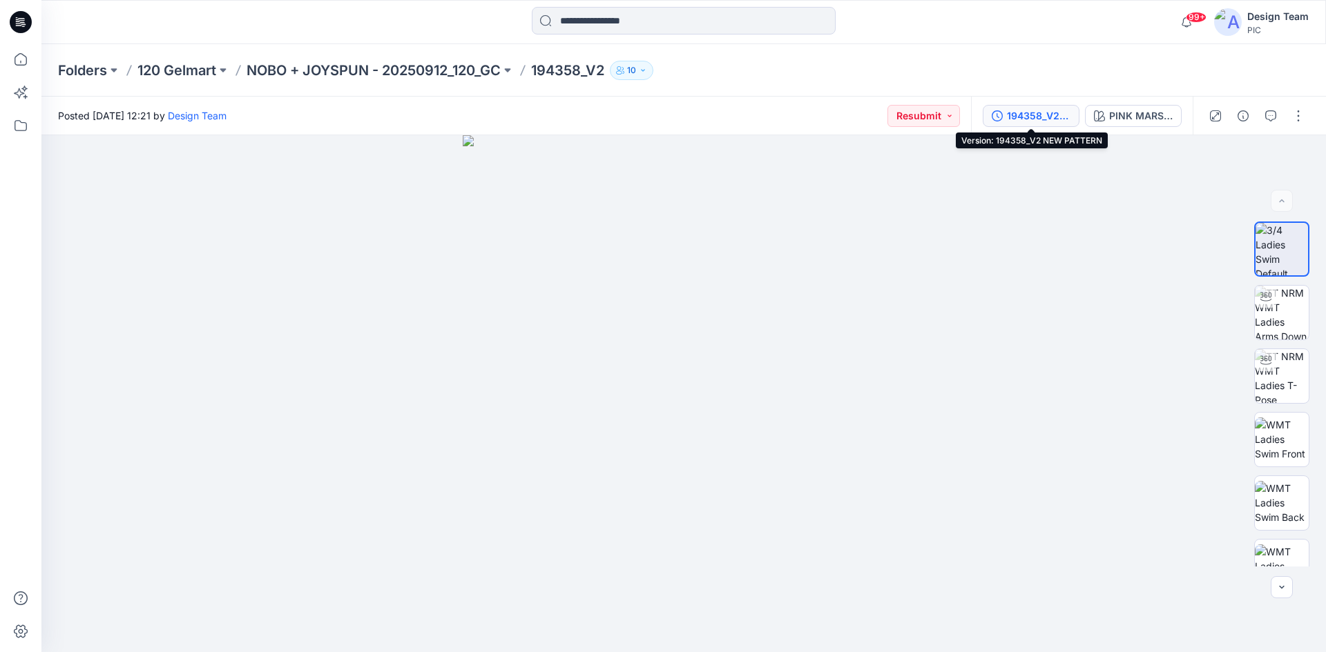
click at [1047, 117] on div "194358_V2 NEW PATTERN" at bounding box center [1039, 115] width 64 height 15
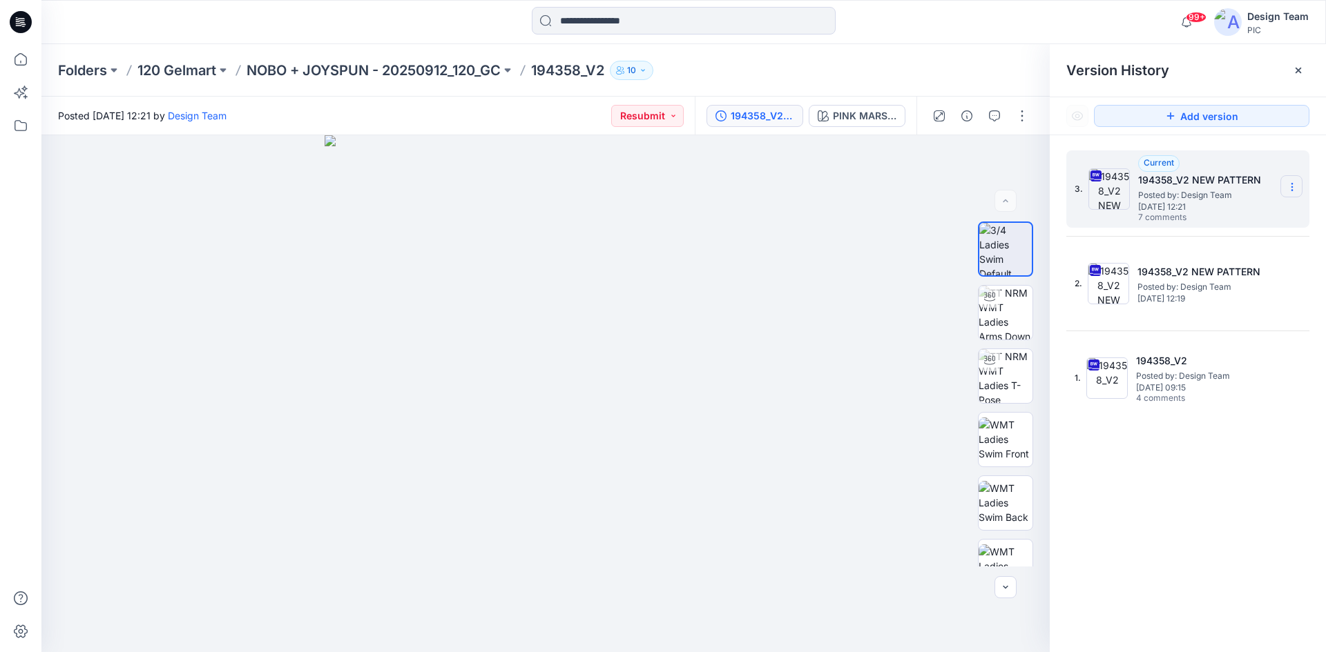
click at [1294, 186] on icon at bounding box center [1291, 187] width 11 height 11
click at [1243, 215] on span "Download Source BW File" at bounding box center [1222, 214] width 116 height 17
click at [617, 14] on input at bounding box center [684, 21] width 304 height 28
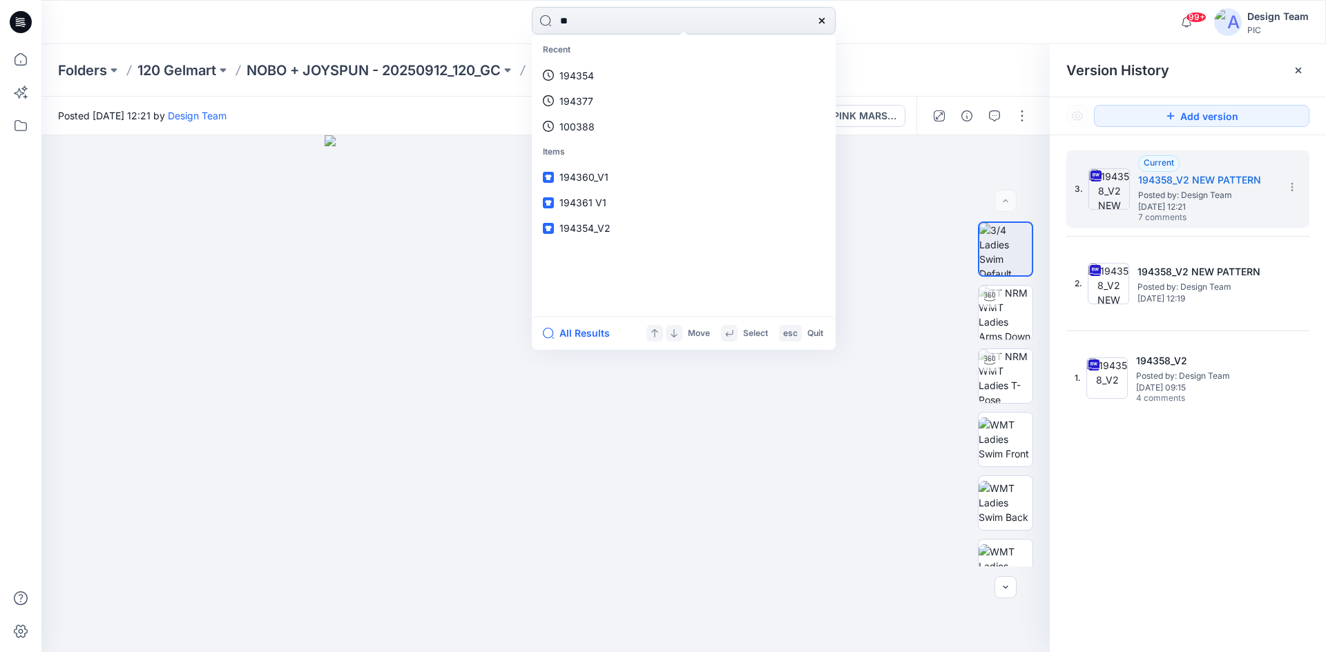
type input "***"
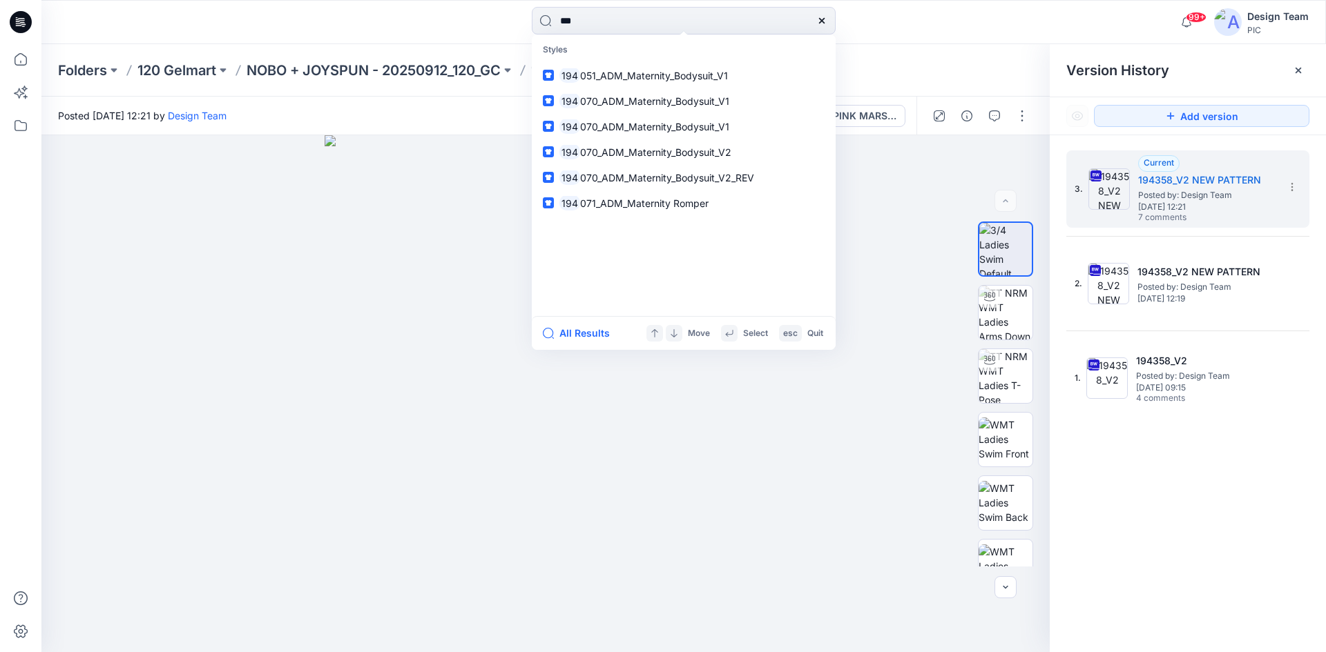
drag, startPoint x: 610, startPoint y: 26, endPoint x: 503, endPoint y: 15, distance: 108.3
click at [503, 15] on div "*** Styles 194 051_ADM_Maternity_Bodysuit_V1 194 070_ADM_Maternity_Bodysuit_V1 …" at bounding box center [683, 22] width 642 height 30
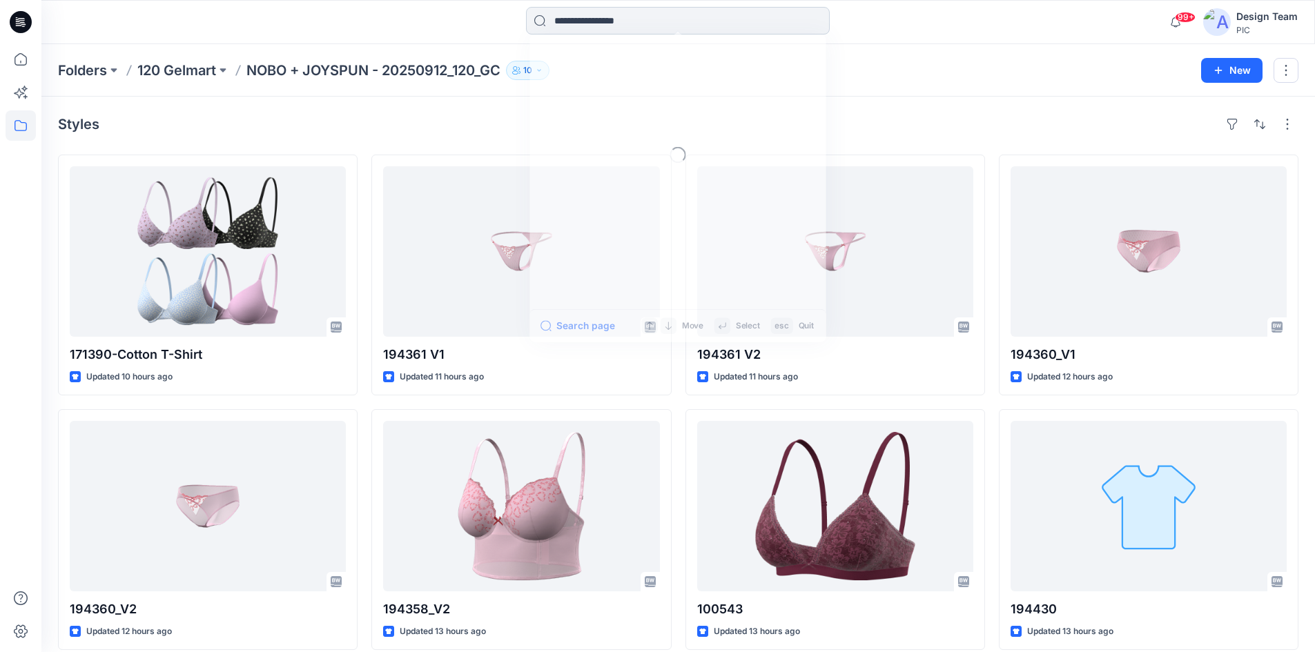
click at [650, 21] on input at bounding box center [678, 21] width 304 height 28
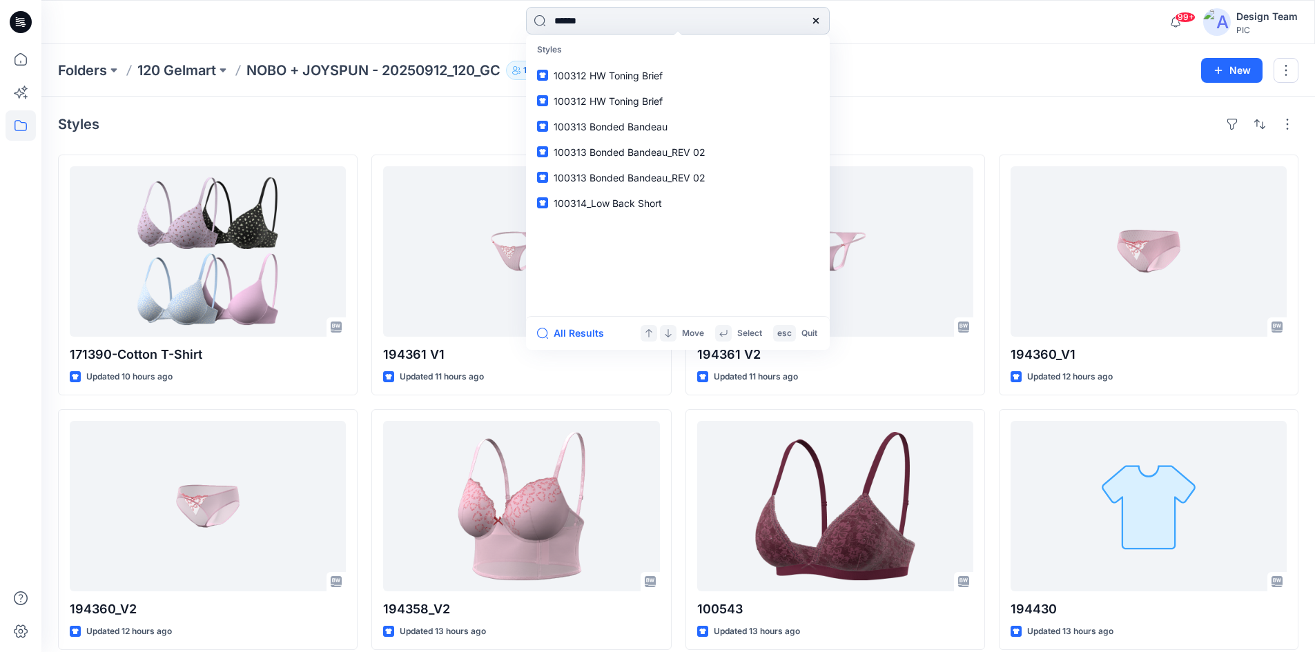
type input "******"
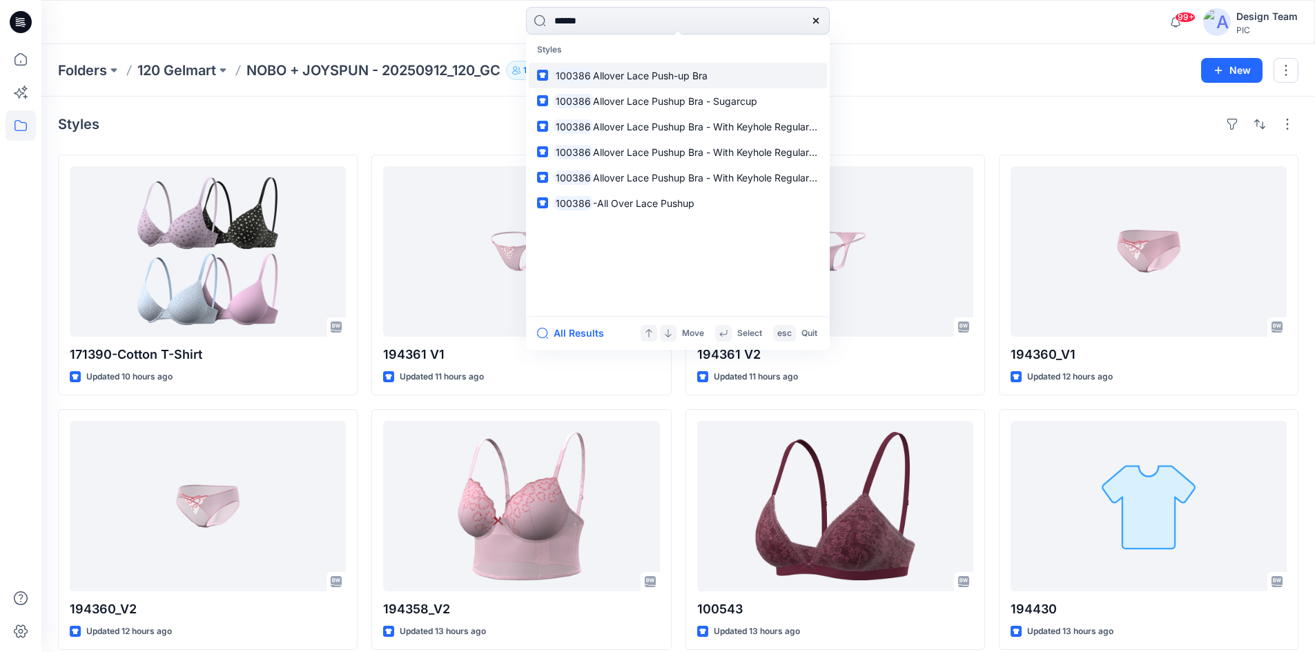
click at [612, 77] on span "Allover Lace Push-up Bra" at bounding box center [650, 76] width 115 height 12
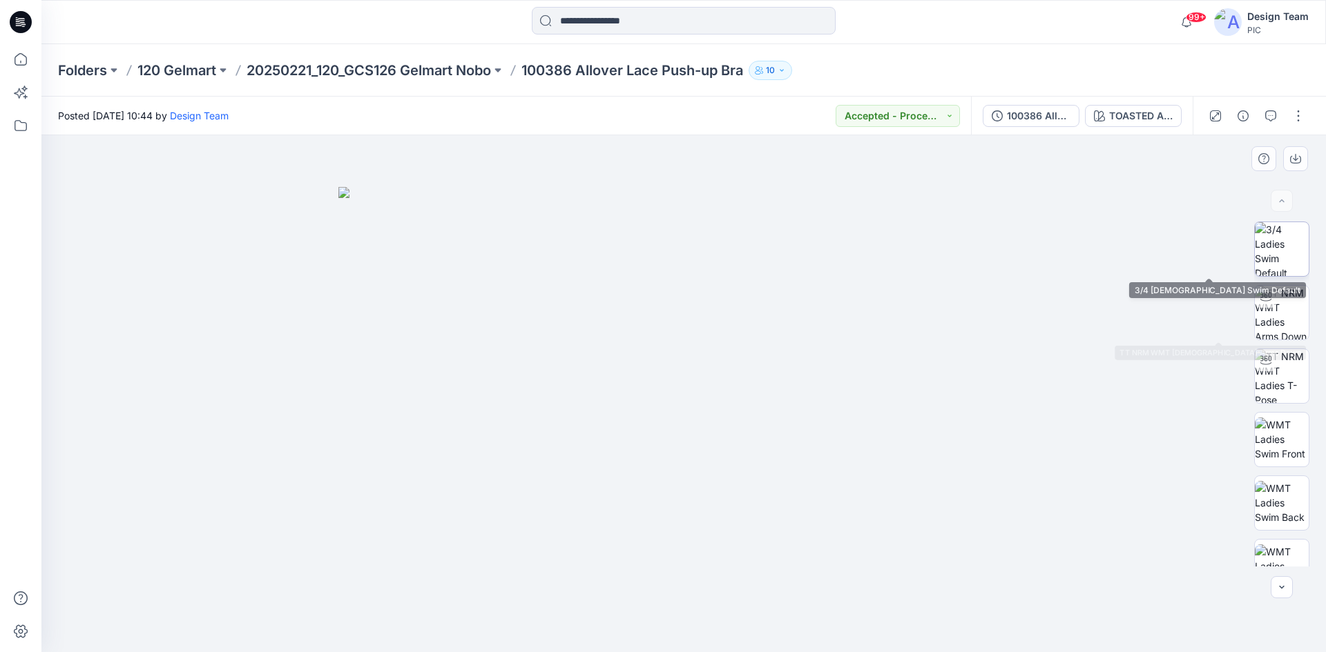
click at [1274, 254] on img at bounding box center [1281, 249] width 54 height 54
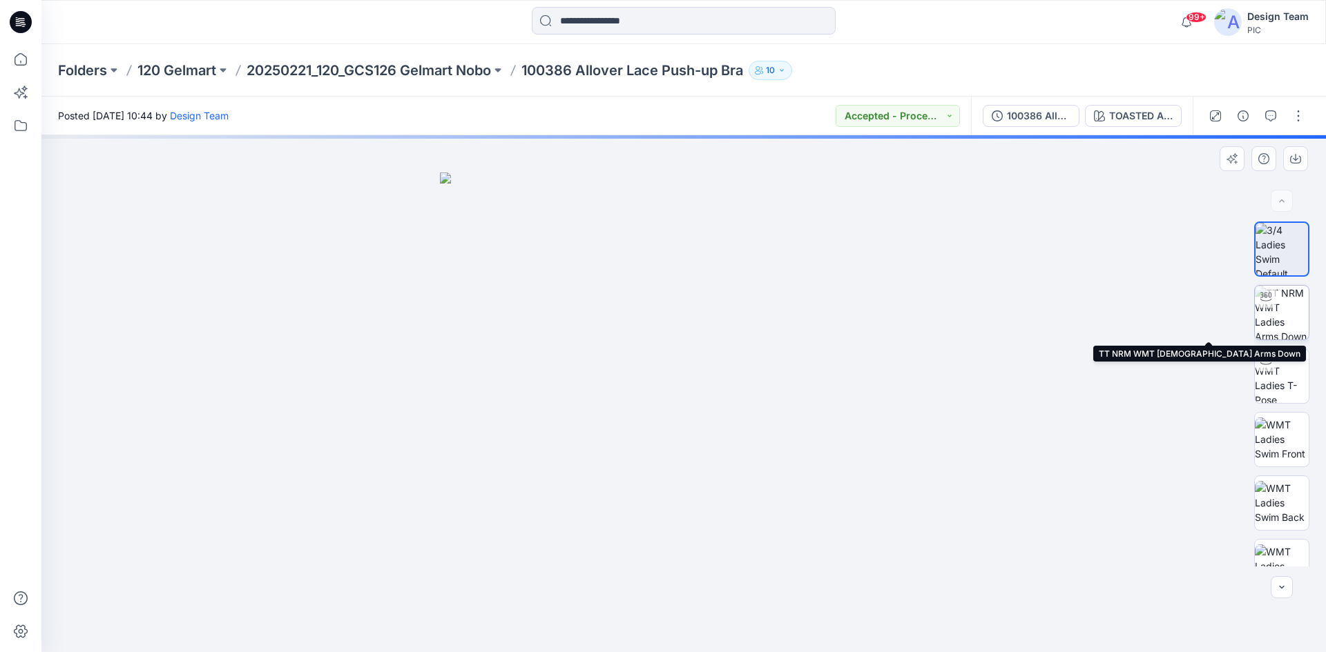
click at [1277, 322] on img at bounding box center [1281, 313] width 54 height 54
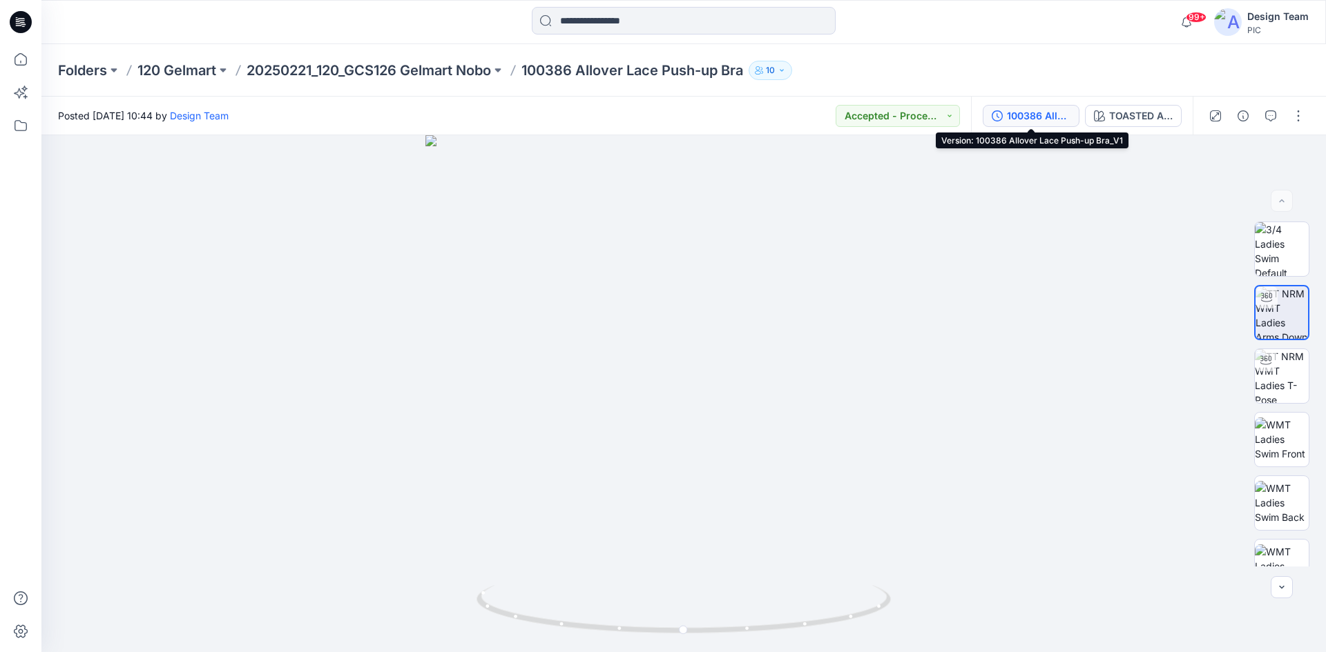
click at [1053, 115] on div "100386 Allover Lace Push-up Bra_V1" at bounding box center [1039, 115] width 64 height 15
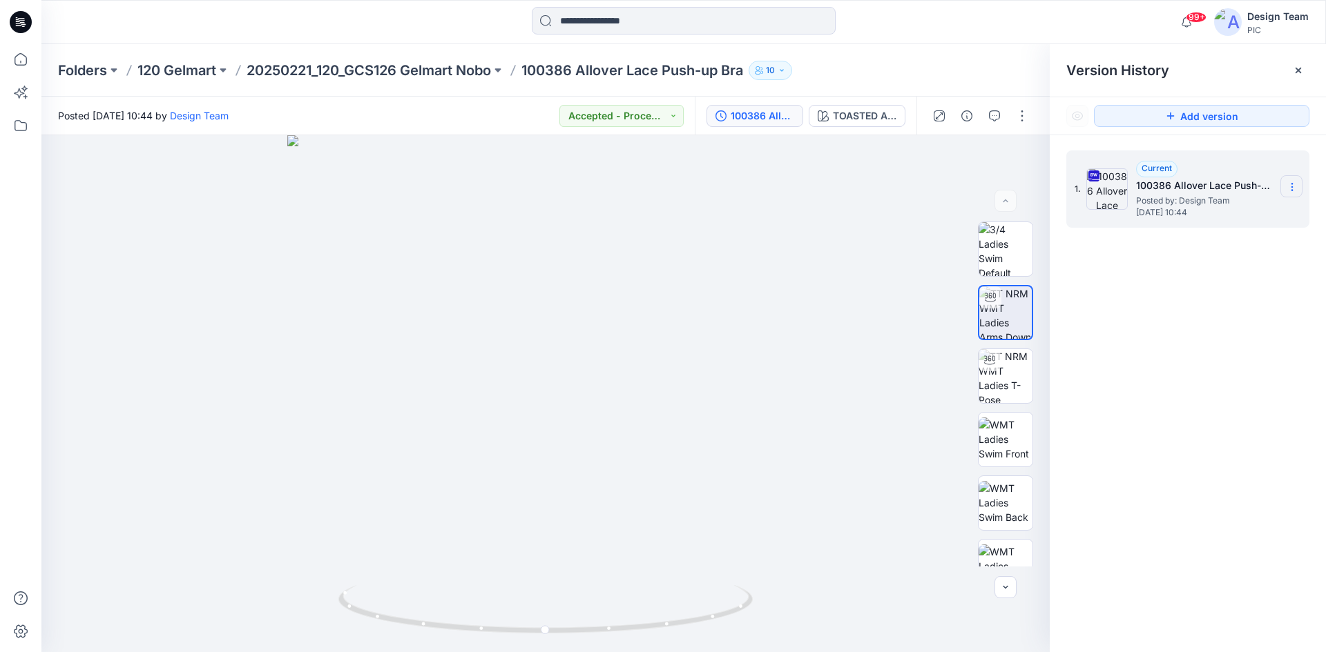
click at [1297, 187] on icon at bounding box center [1291, 187] width 11 height 11
click at [1213, 210] on span "Download Source BW File" at bounding box center [1222, 214] width 116 height 17
